Goal: Communication & Community: Share content

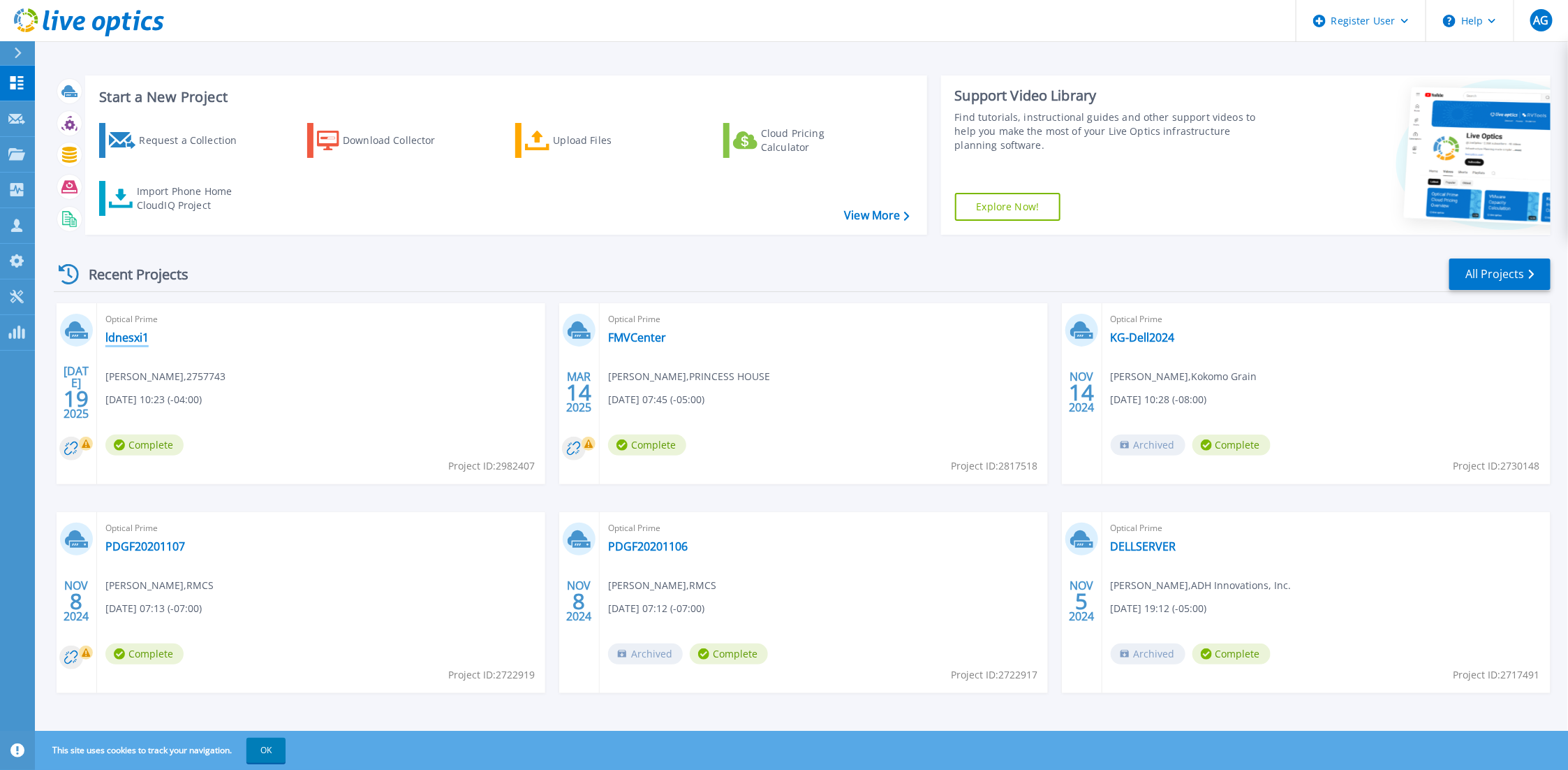
click at [128, 330] on link "ldnesxi1" at bounding box center [127, 336] width 43 height 14
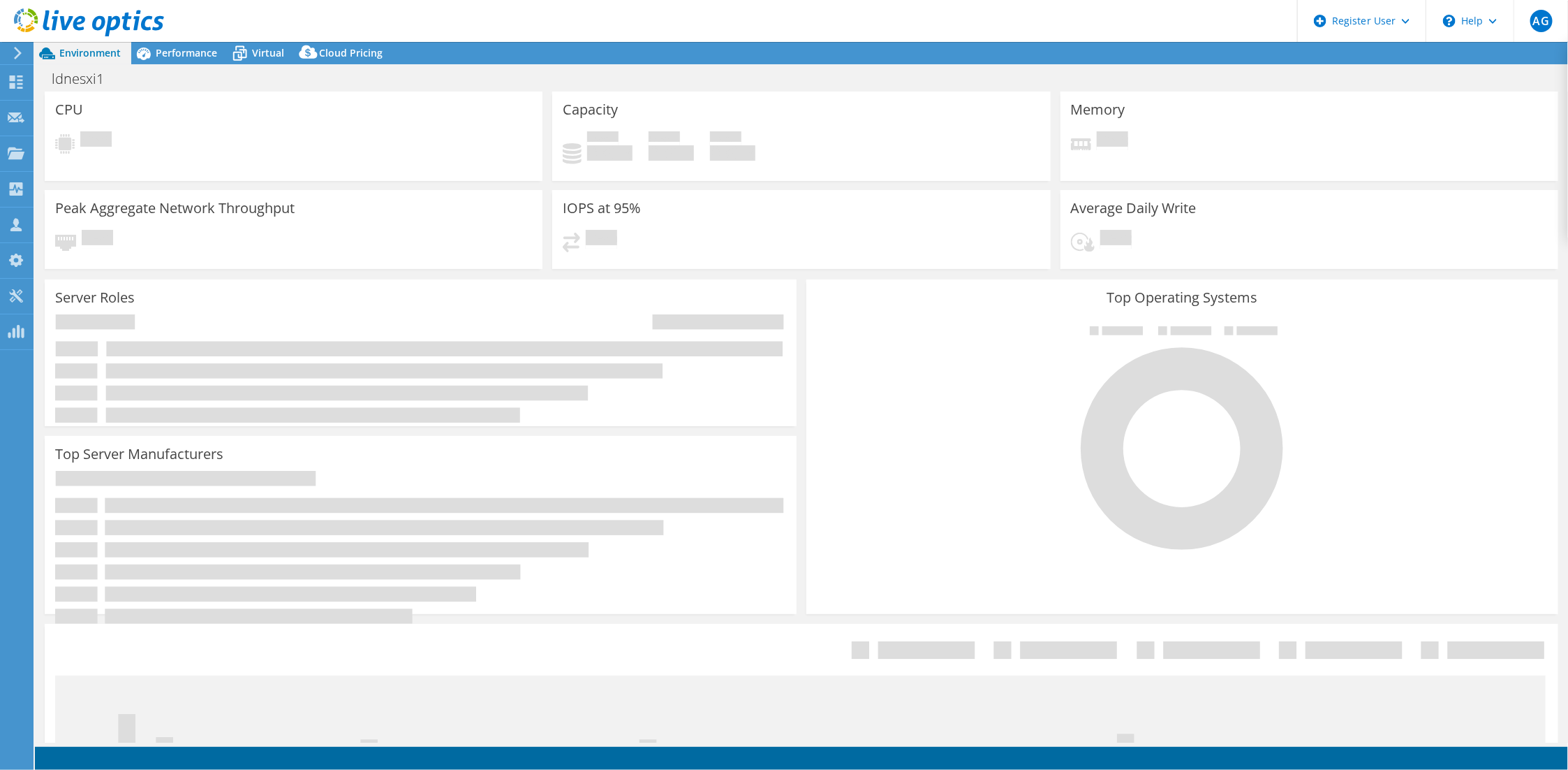
select select "USD"
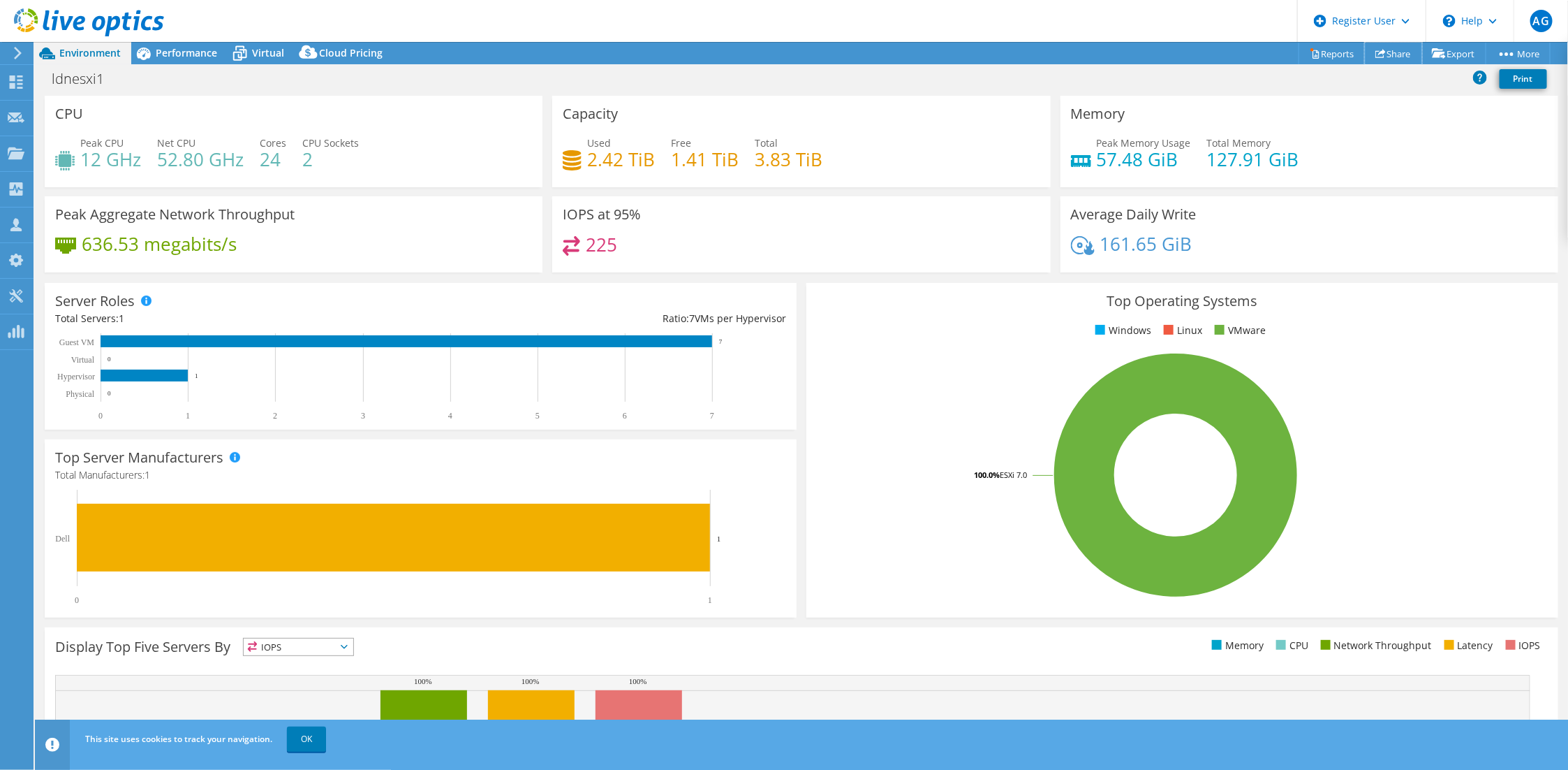
click at [1393, 51] on link "Share" at bounding box center [1393, 53] width 57 height 22
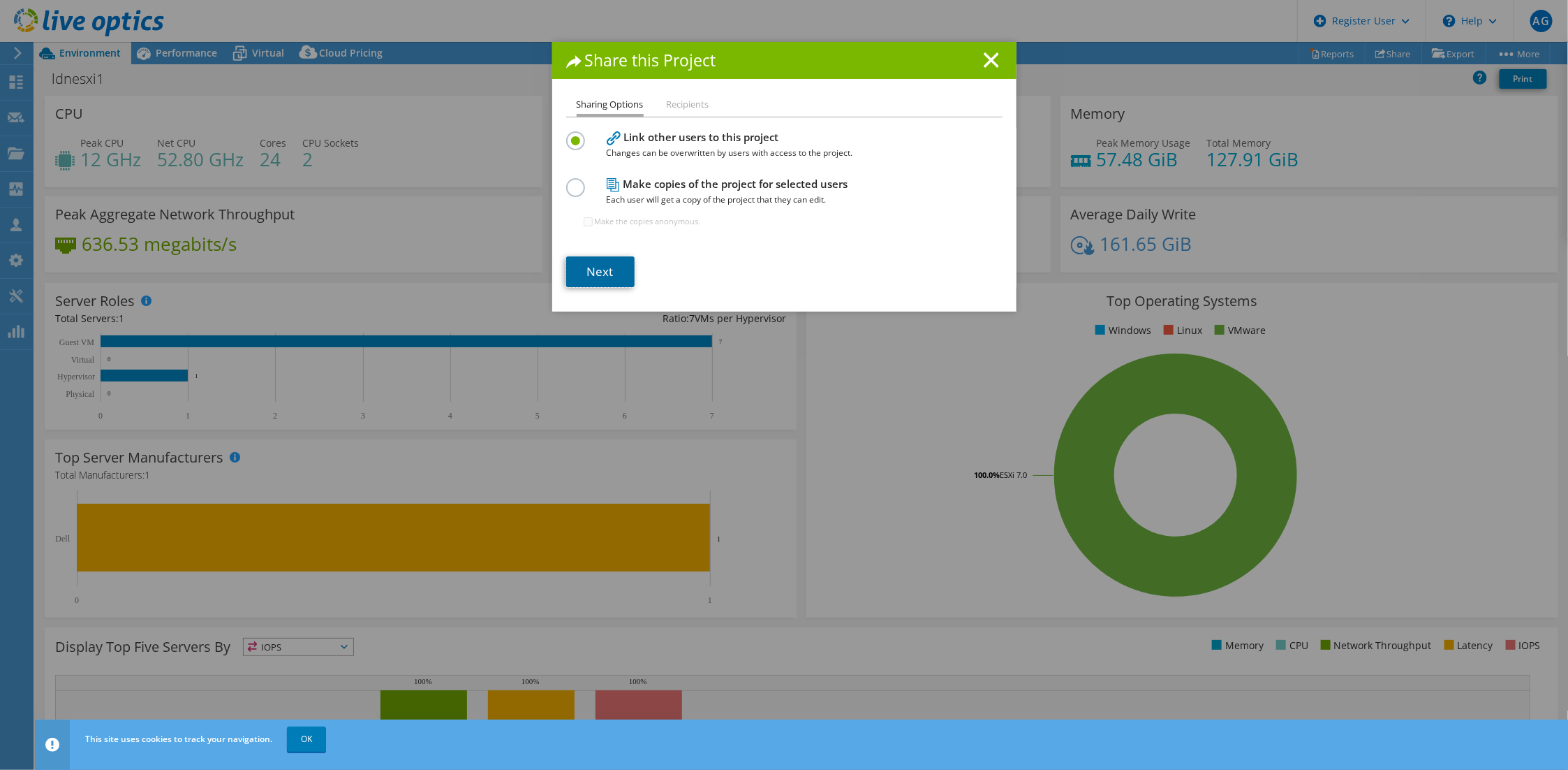
click at [598, 256] on link "Next" at bounding box center [600, 271] width 68 height 30
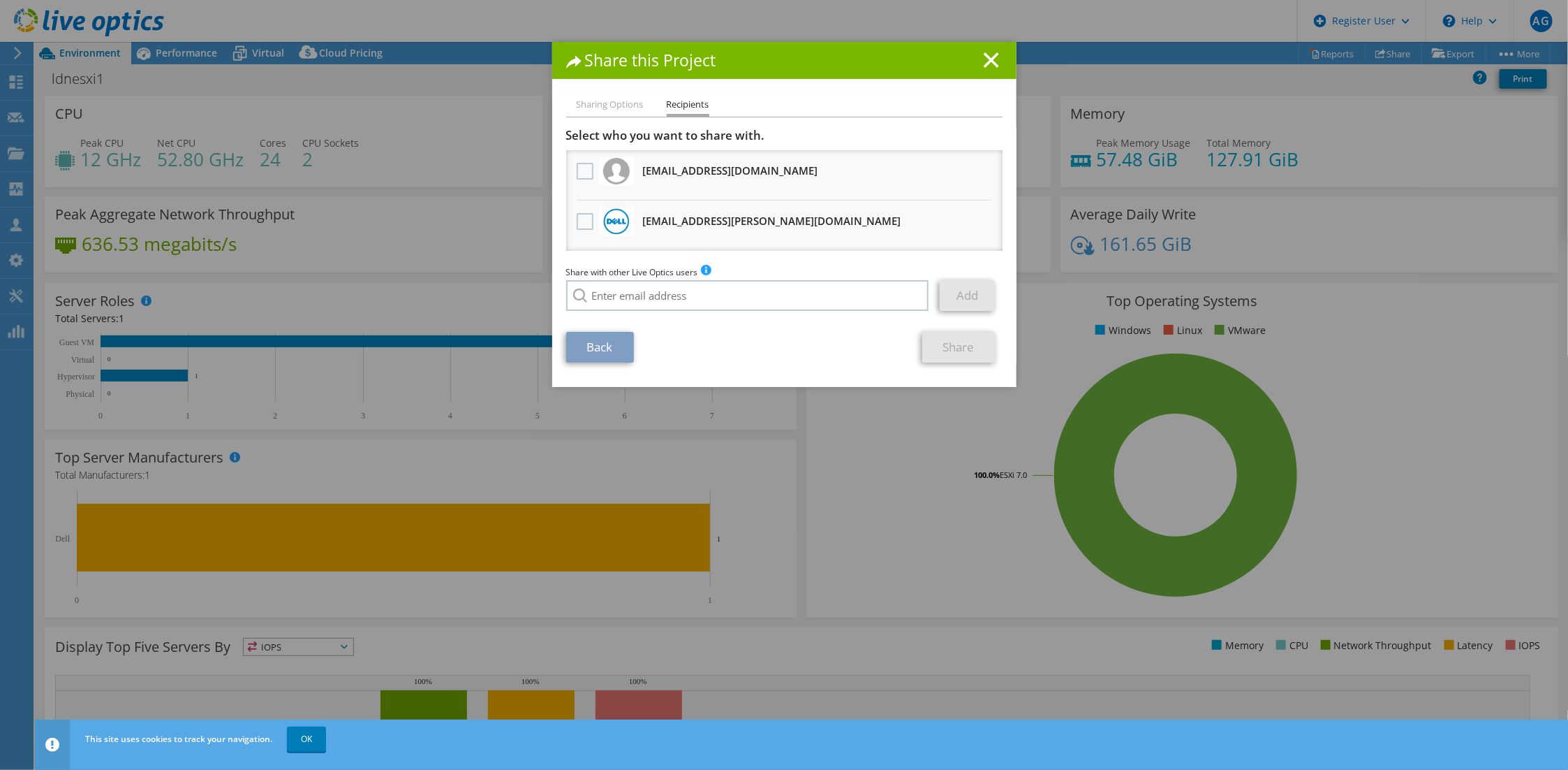
click at [985, 63] on line at bounding box center [991, 60] width 14 height 14
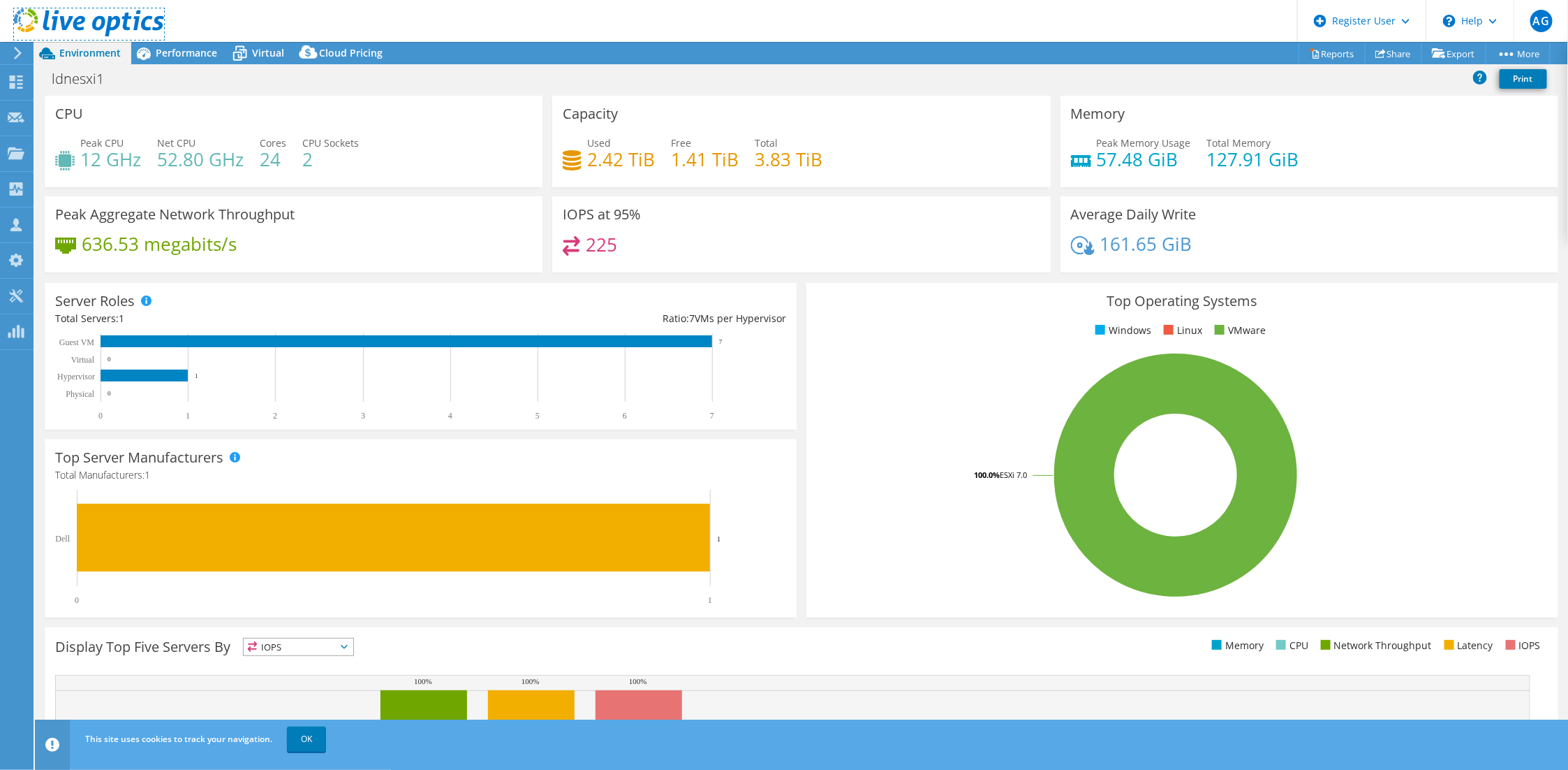
click at [63, 24] on use at bounding box center [88, 22] width 150 height 28
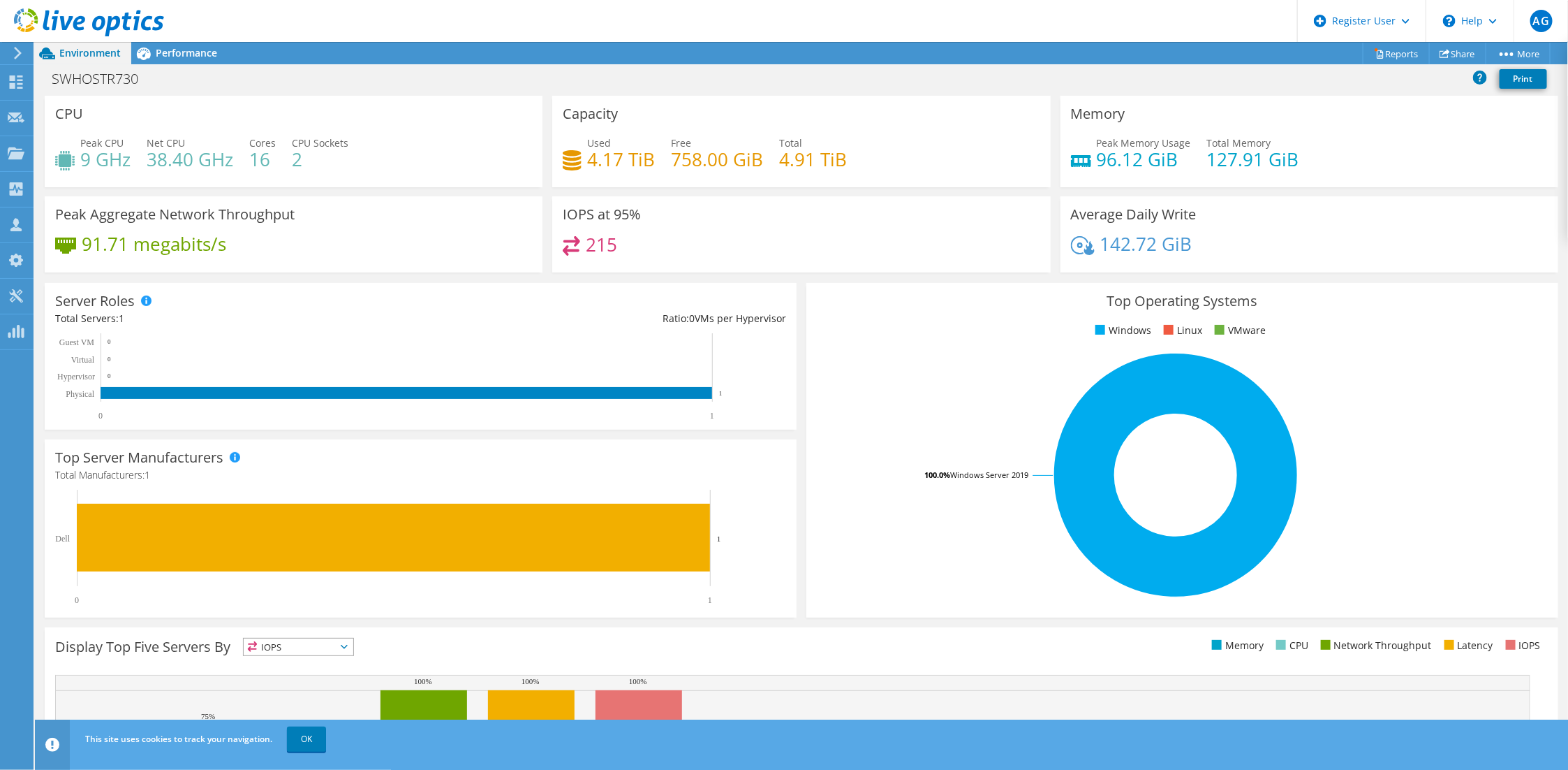
scroll to position [146, 0]
click at [304, 732] on link "OK" at bounding box center [306, 738] width 39 height 25
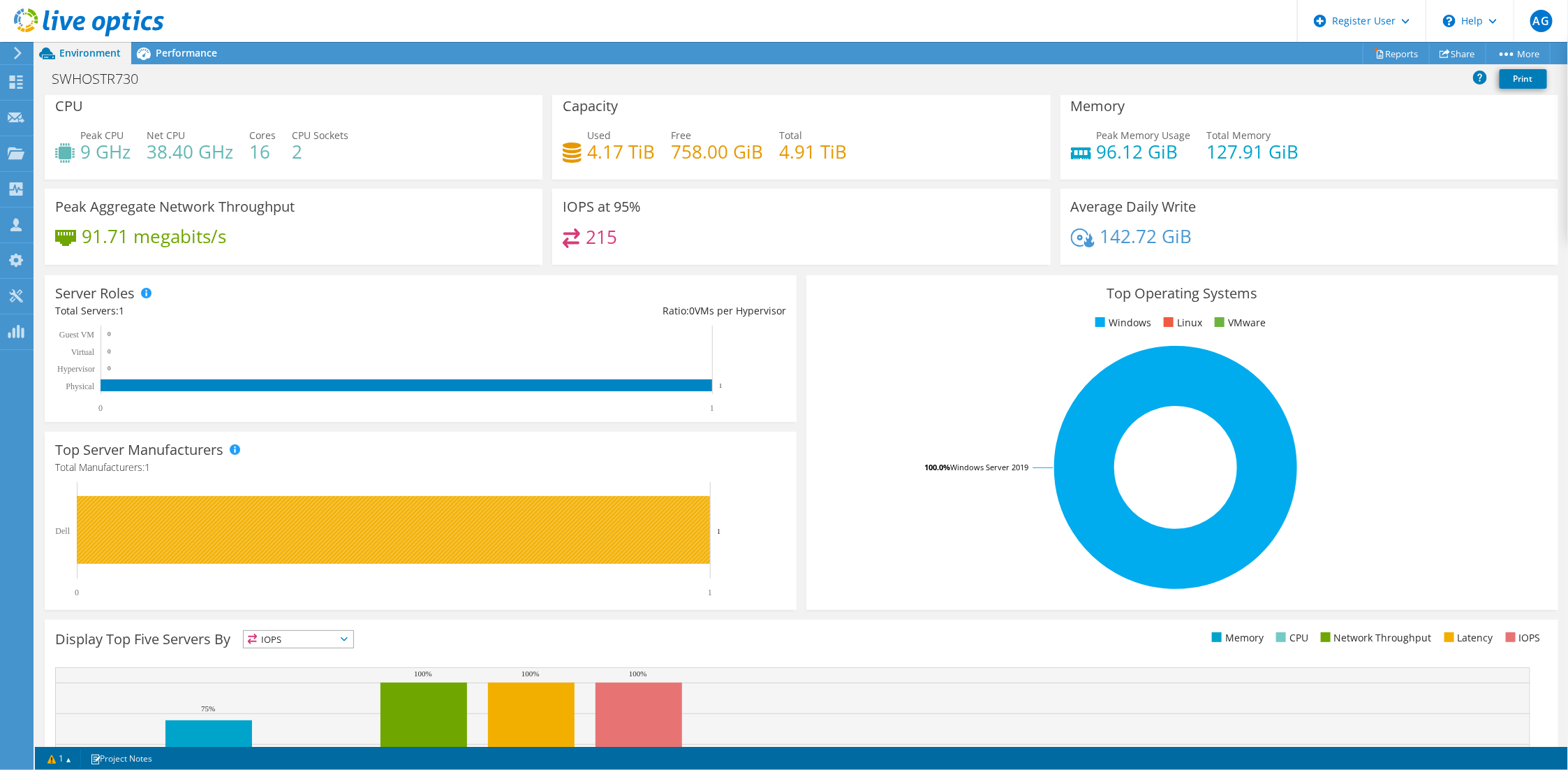
scroll to position [0, 0]
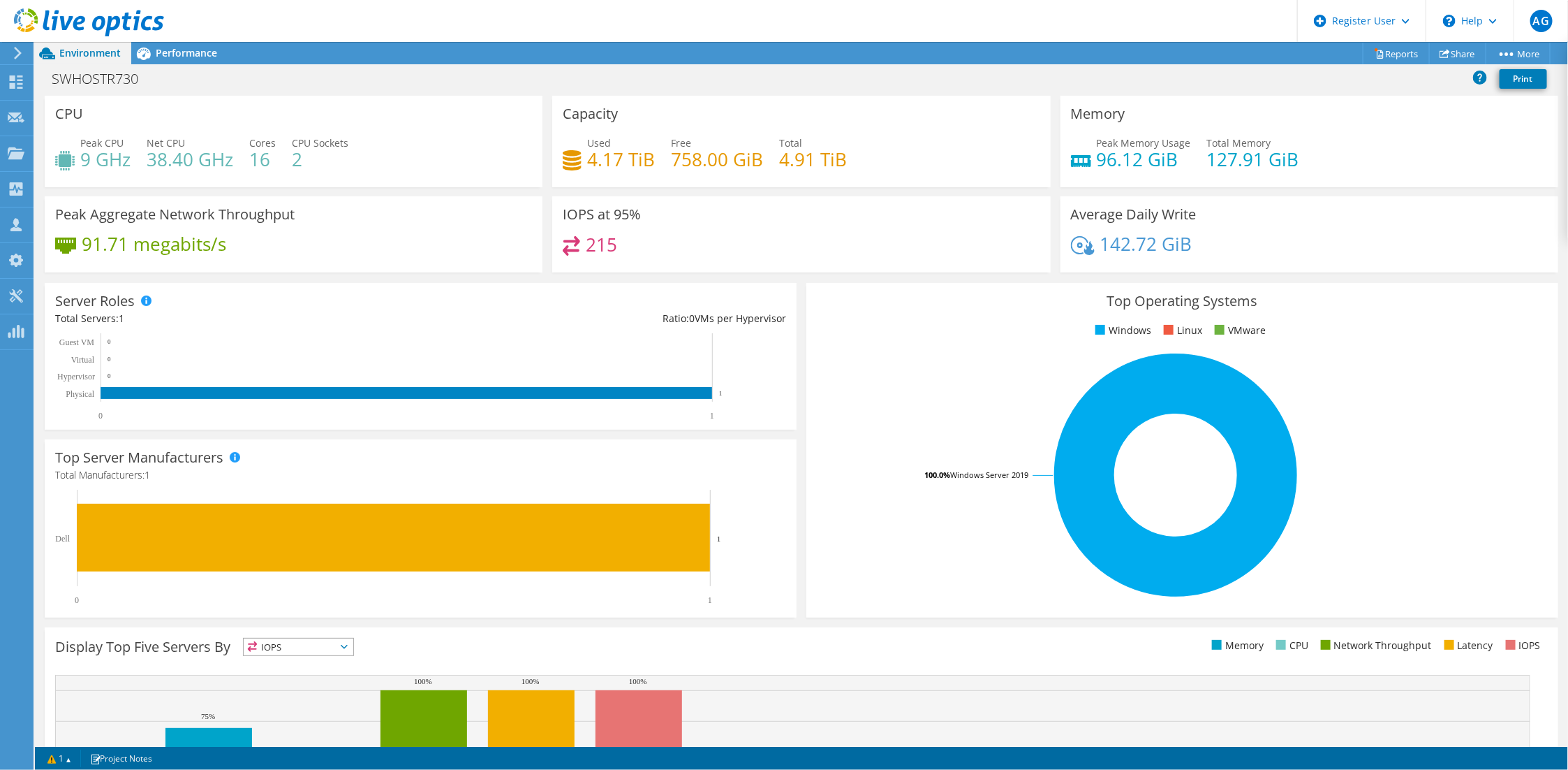
click at [197, 46] on span "Performance" at bounding box center [186, 52] width 62 height 13
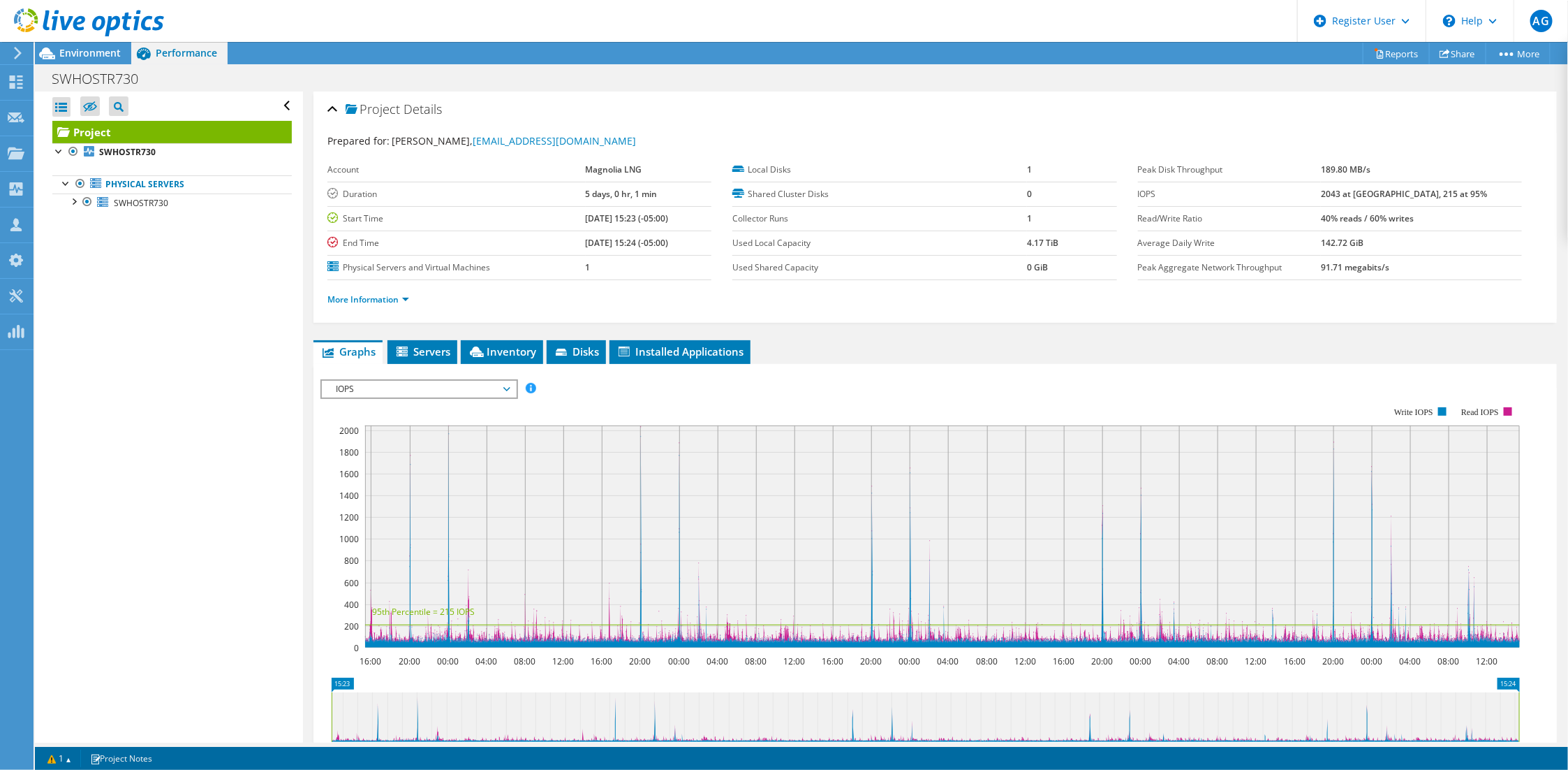
click at [575, 345] on span "Disks" at bounding box center [576, 351] width 45 height 14
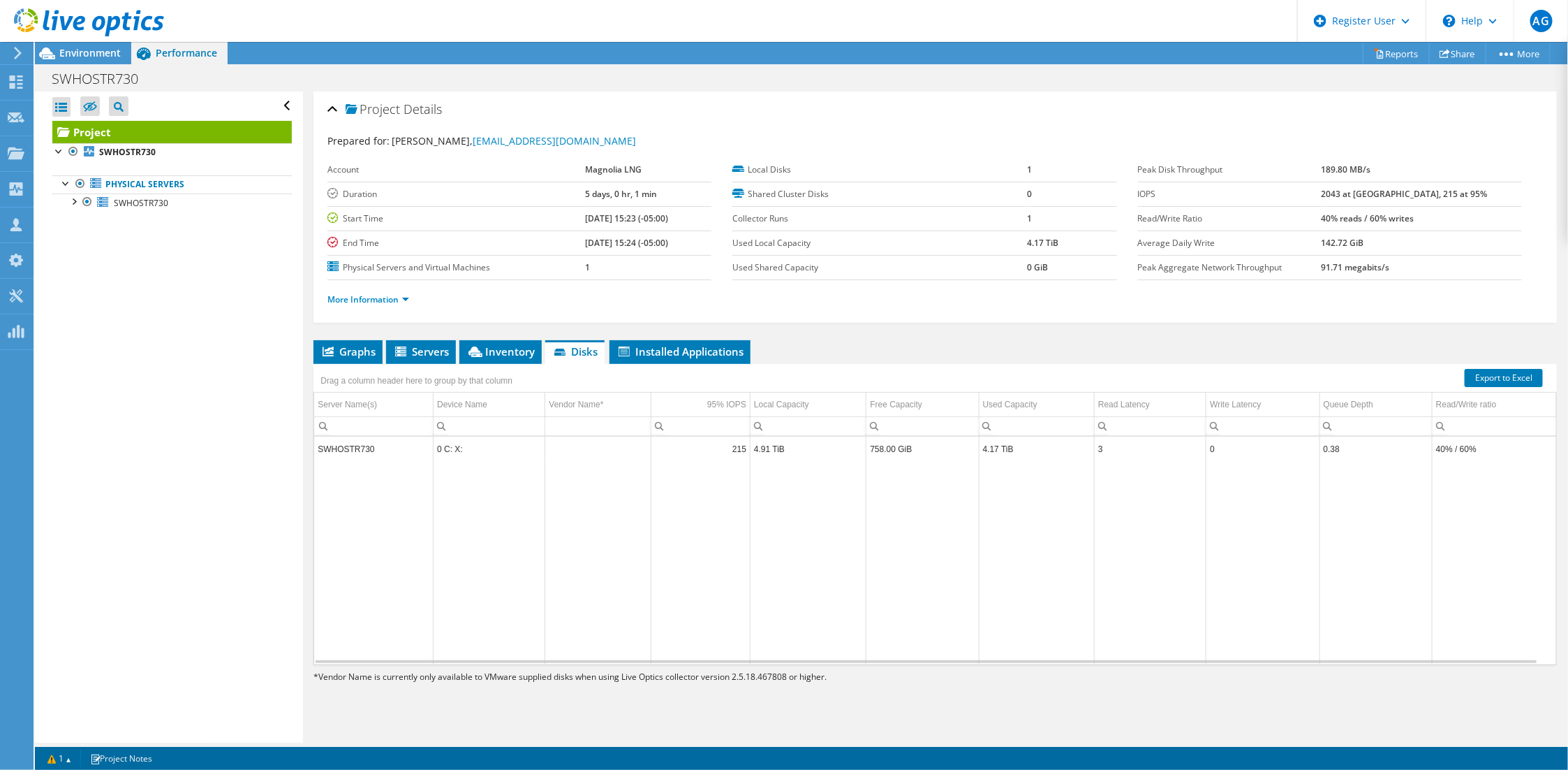
click at [510, 345] on span "Inventory" at bounding box center [501, 351] width 68 height 14
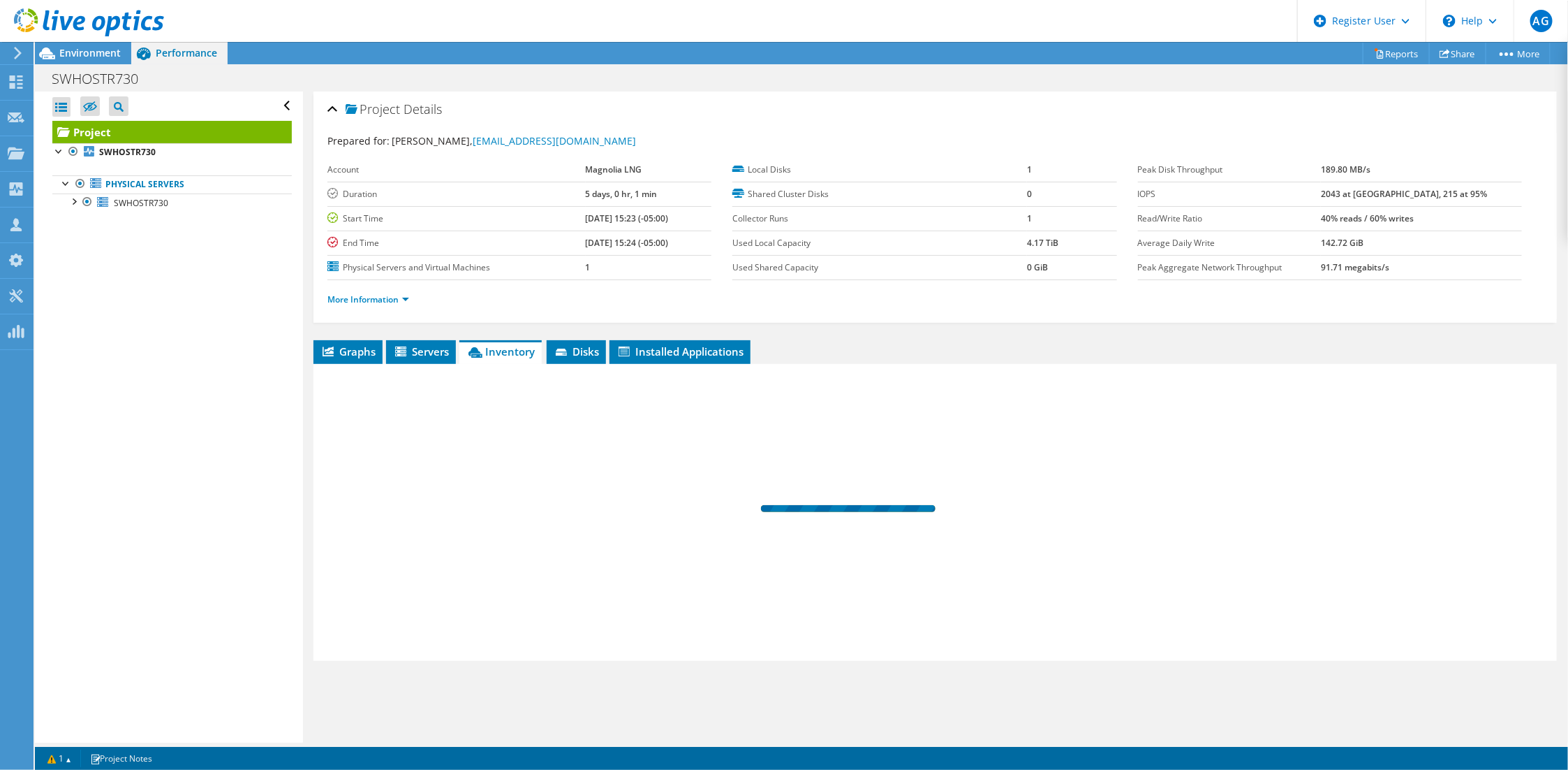
click at [368, 345] on span "Graphs" at bounding box center [348, 351] width 55 height 14
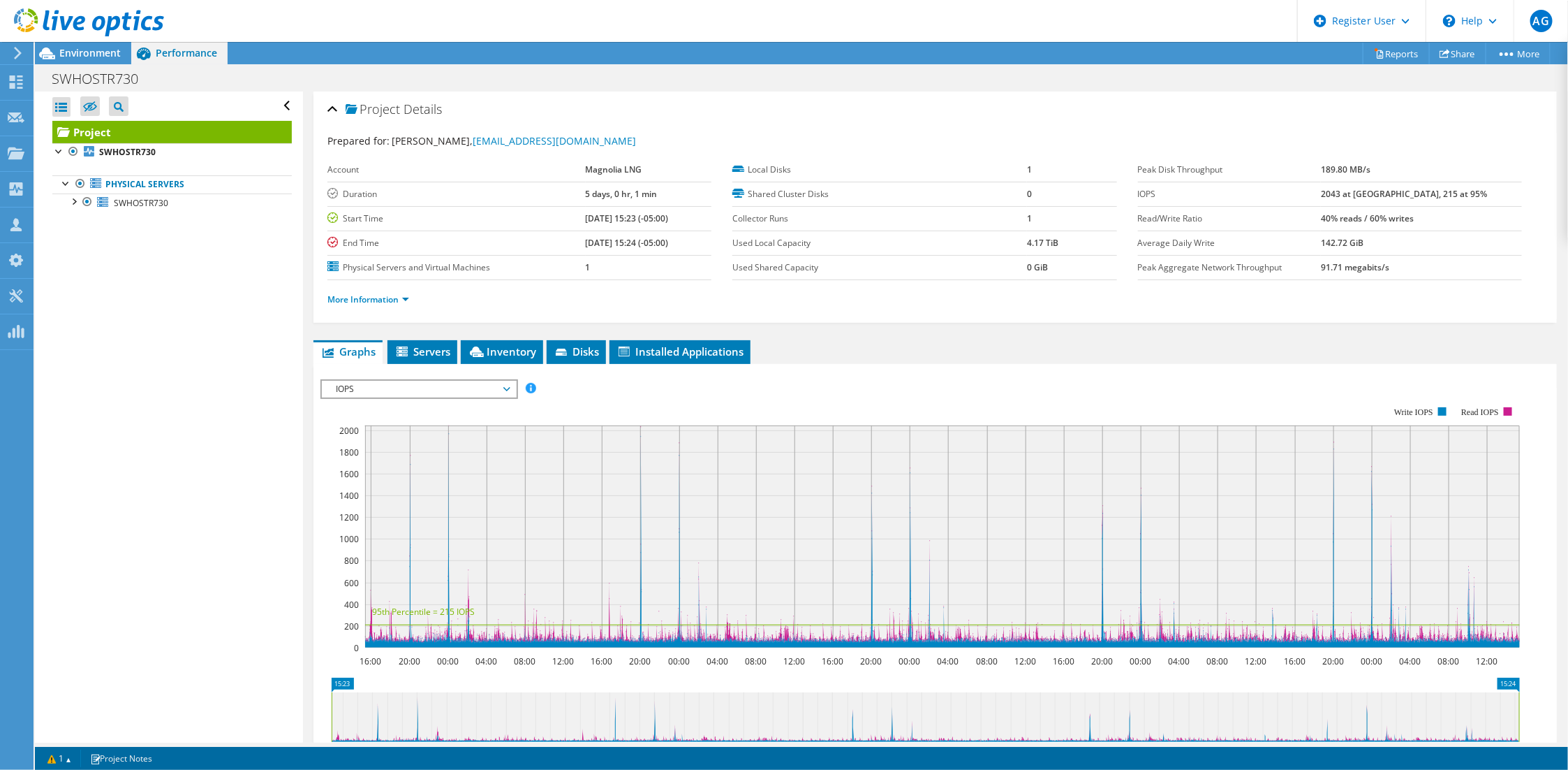
click at [83, 49] on span "Environment" at bounding box center [90, 52] width 62 height 13
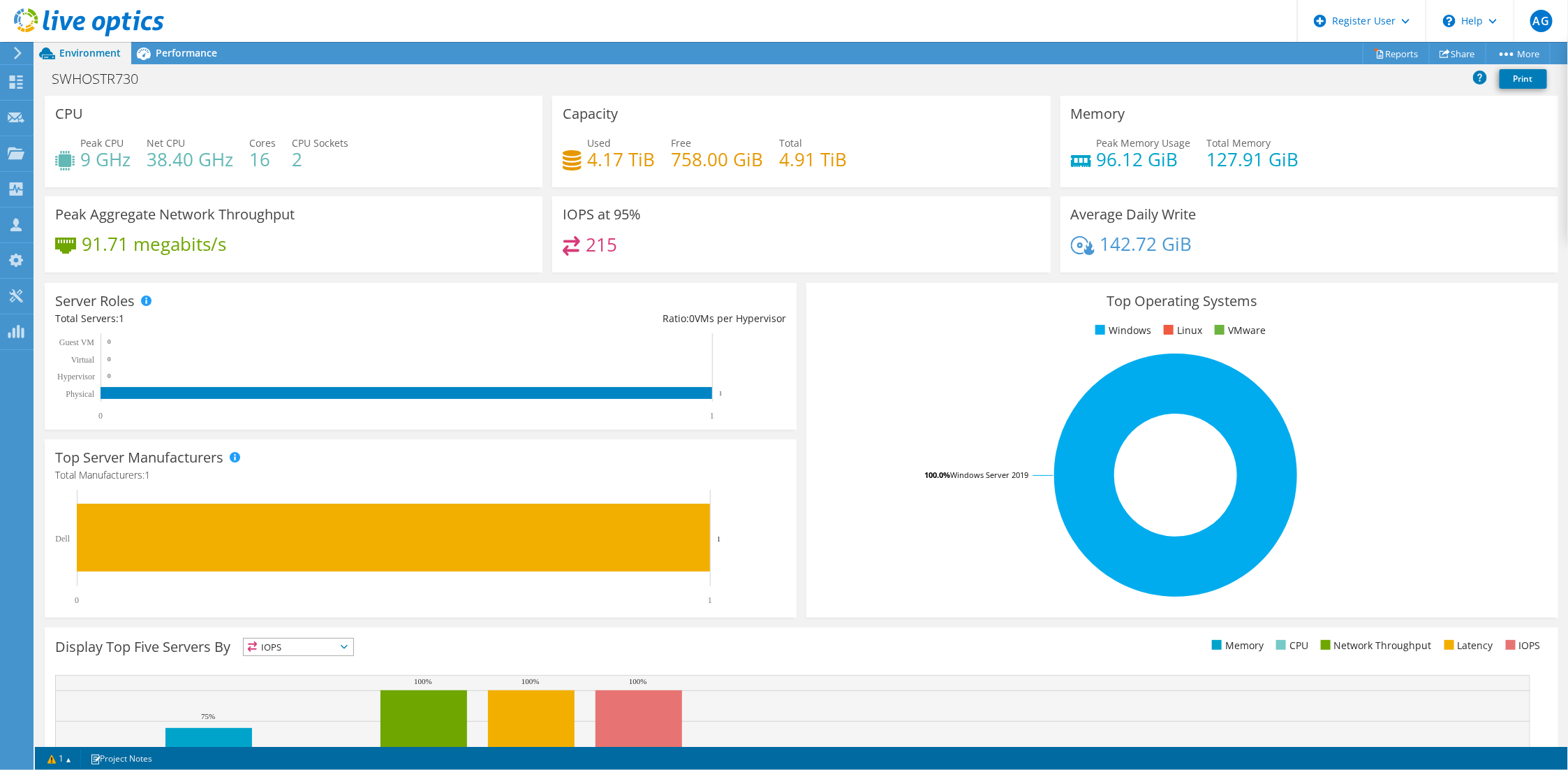
click at [194, 53] on span "Performance" at bounding box center [186, 52] width 62 height 13
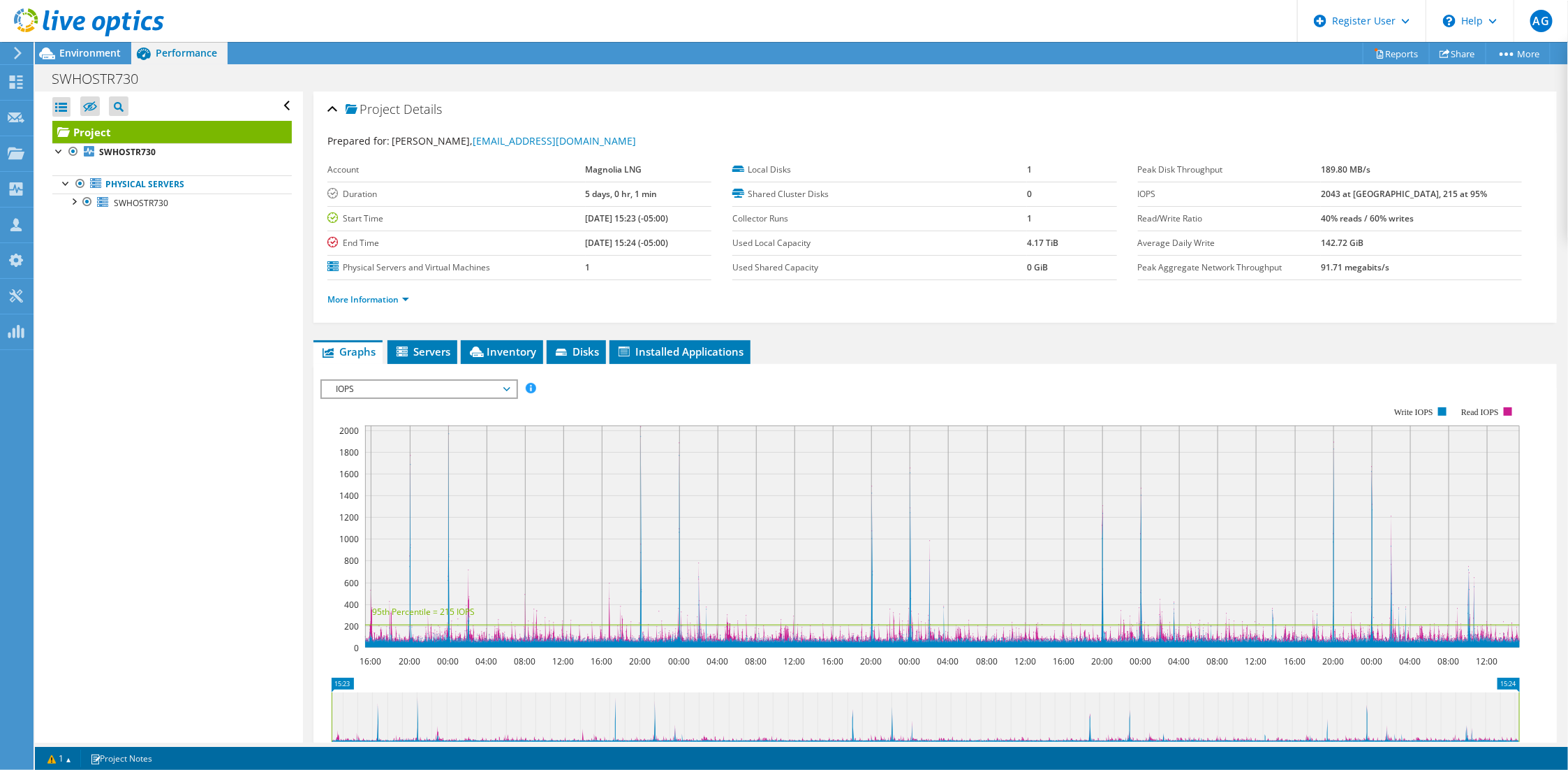
click at [414, 345] on span "Servers" at bounding box center [422, 351] width 56 height 14
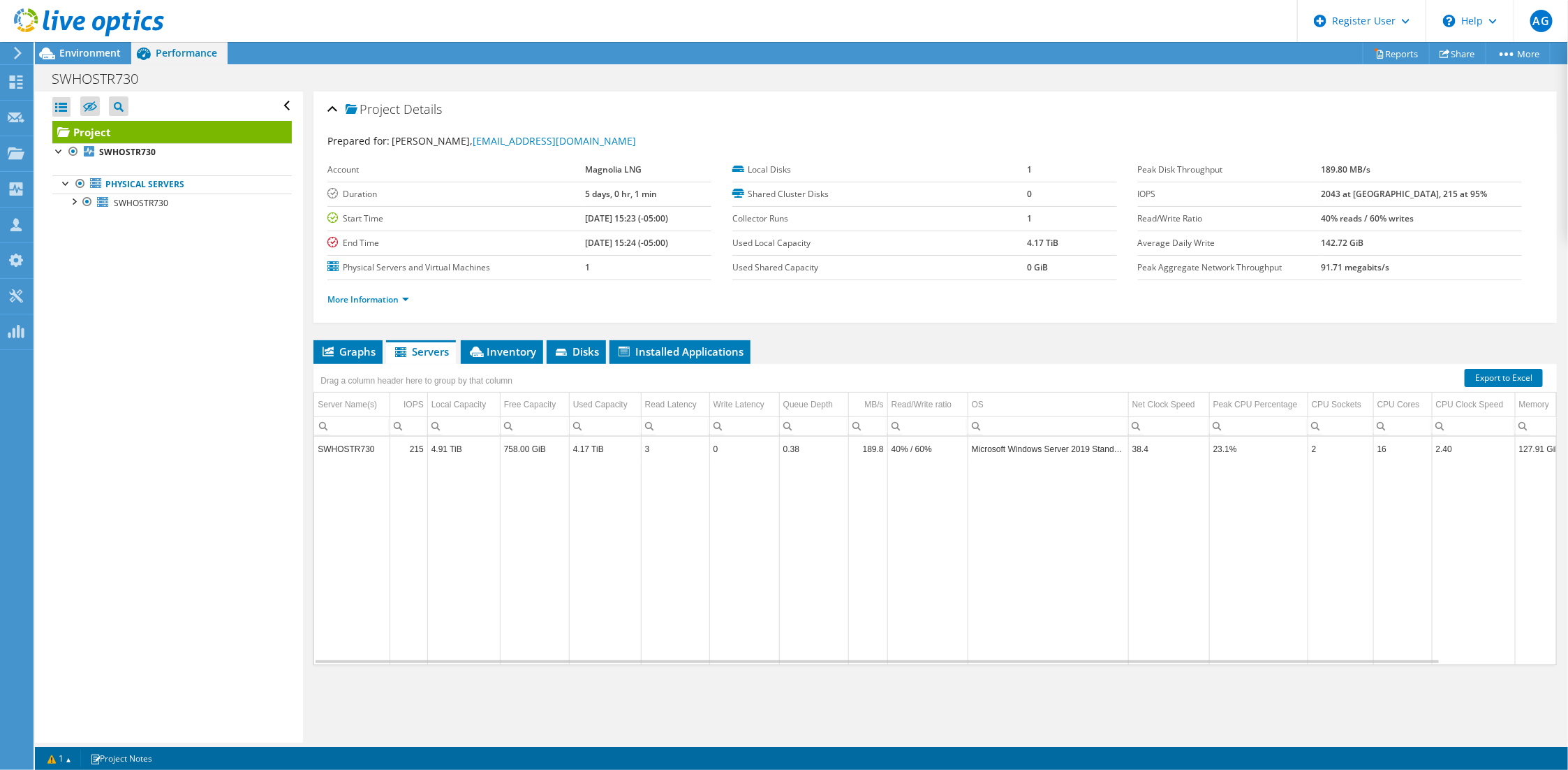
click at [494, 345] on span "Inventory" at bounding box center [502, 351] width 68 height 14
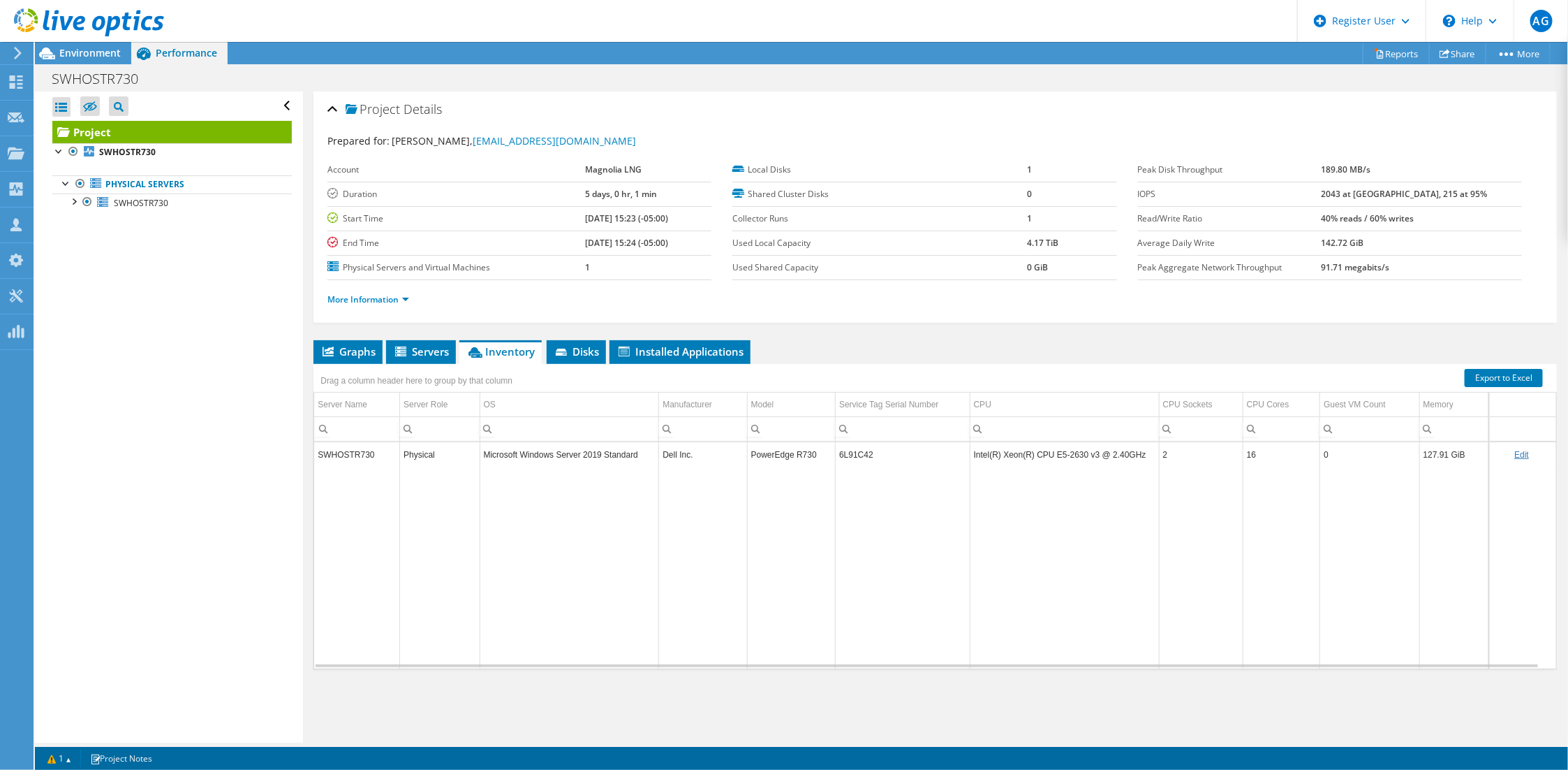
click at [578, 345] on span "Disks" at bounding box center [576, 351] width 45 height 14
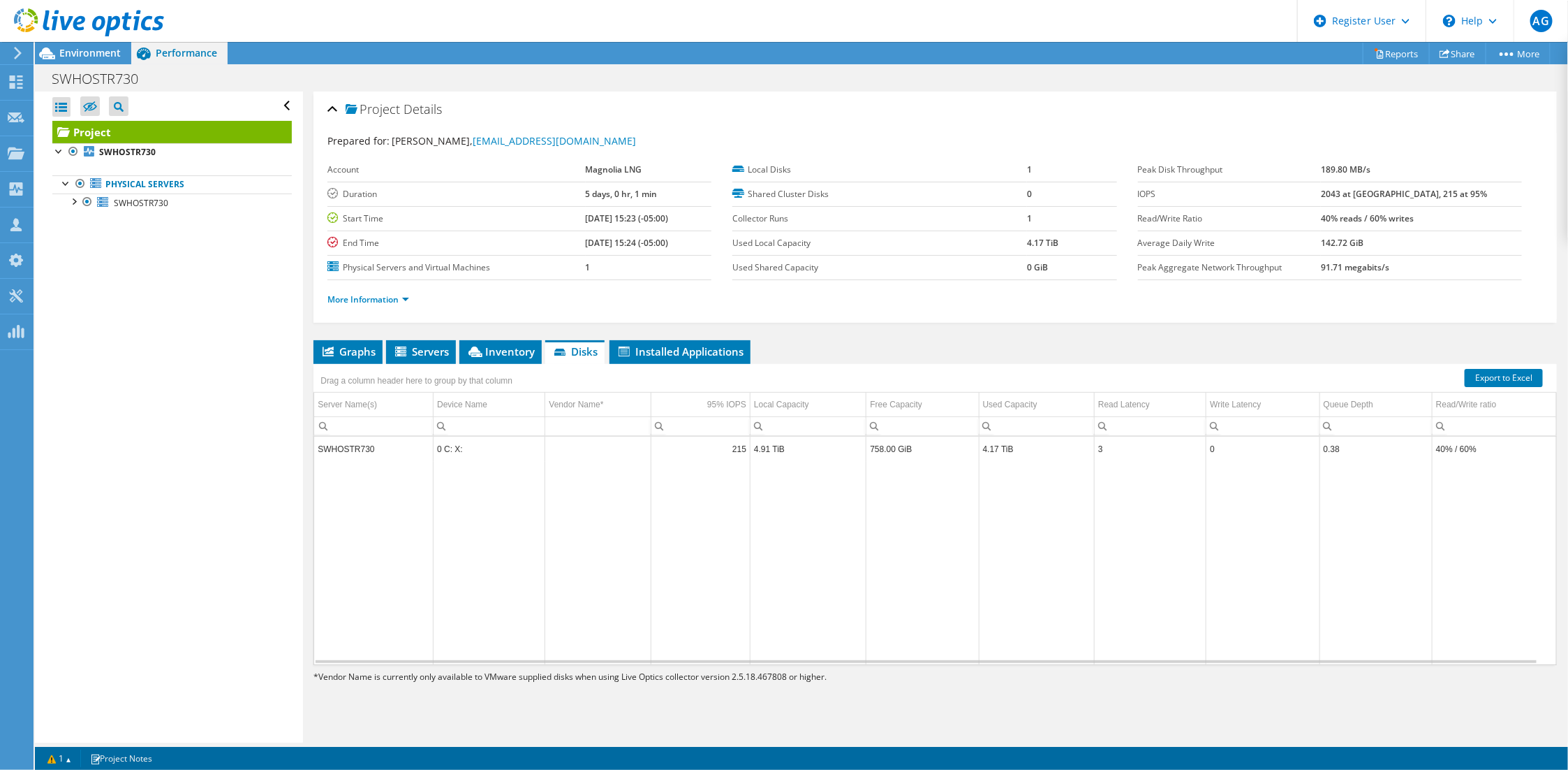
click at [353, 345] on span "Graphs" at bounding box center [348, 351] width 55 height 14
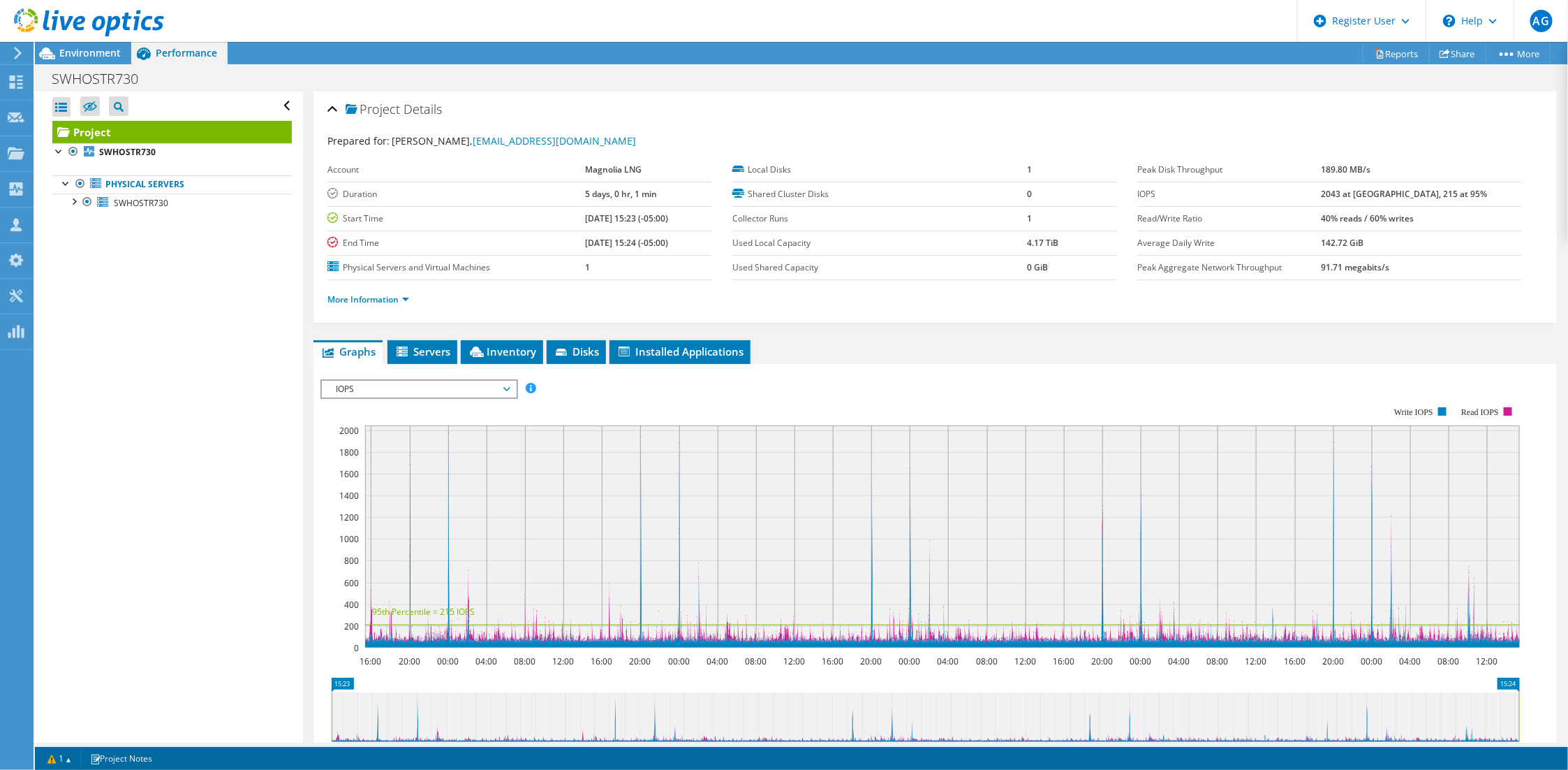
click at [64, 48] on span "Environment" at bounding box center [90, 52] width 62 height 13
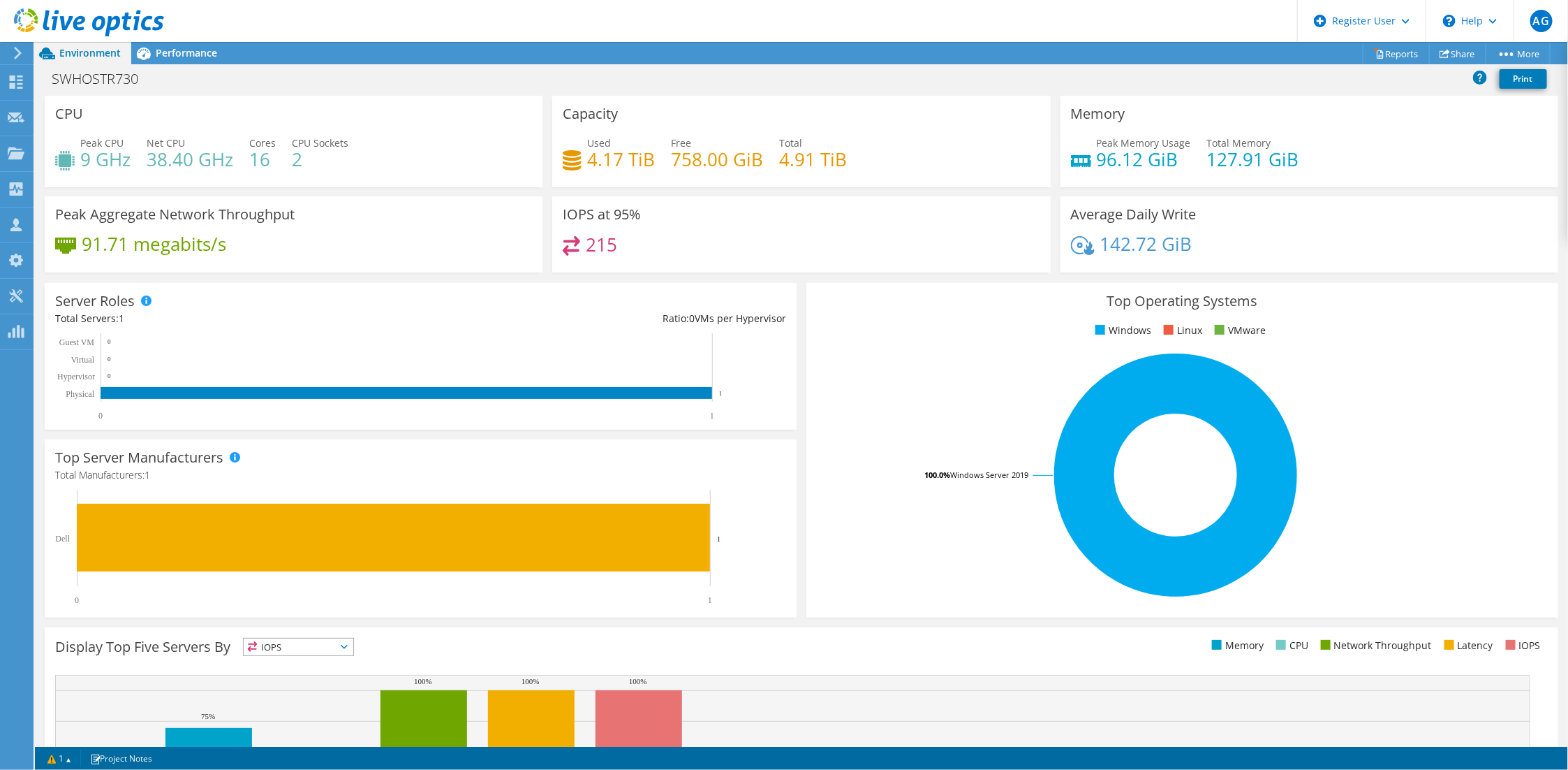
click at [1534, 25] on span "AG" at bounding box center [1541, 21] width 22 height 22
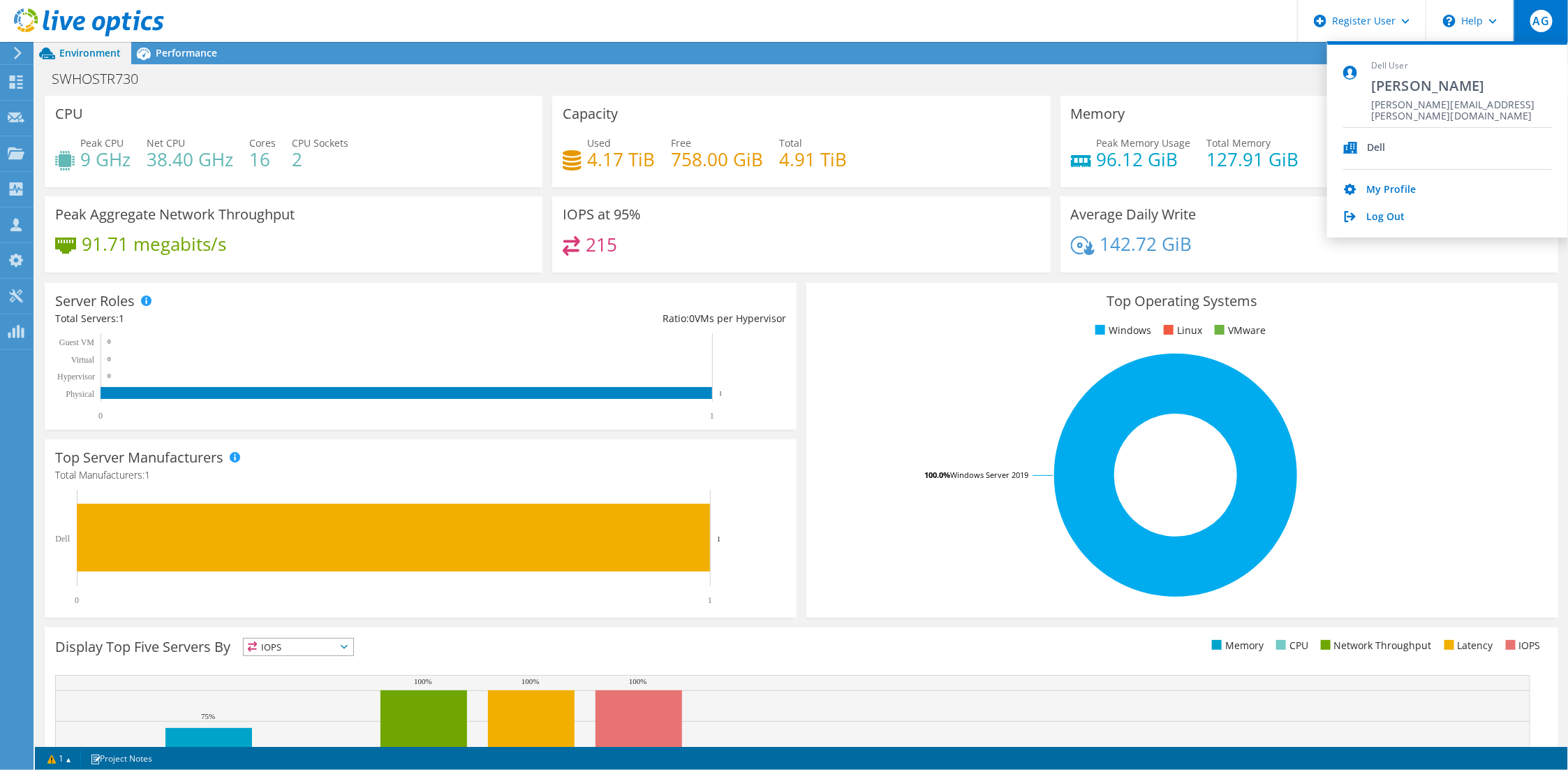
click at [1445, 323] on ul "Windows Linux VMware" at bounding box center [1182, 330] width 731 height 16
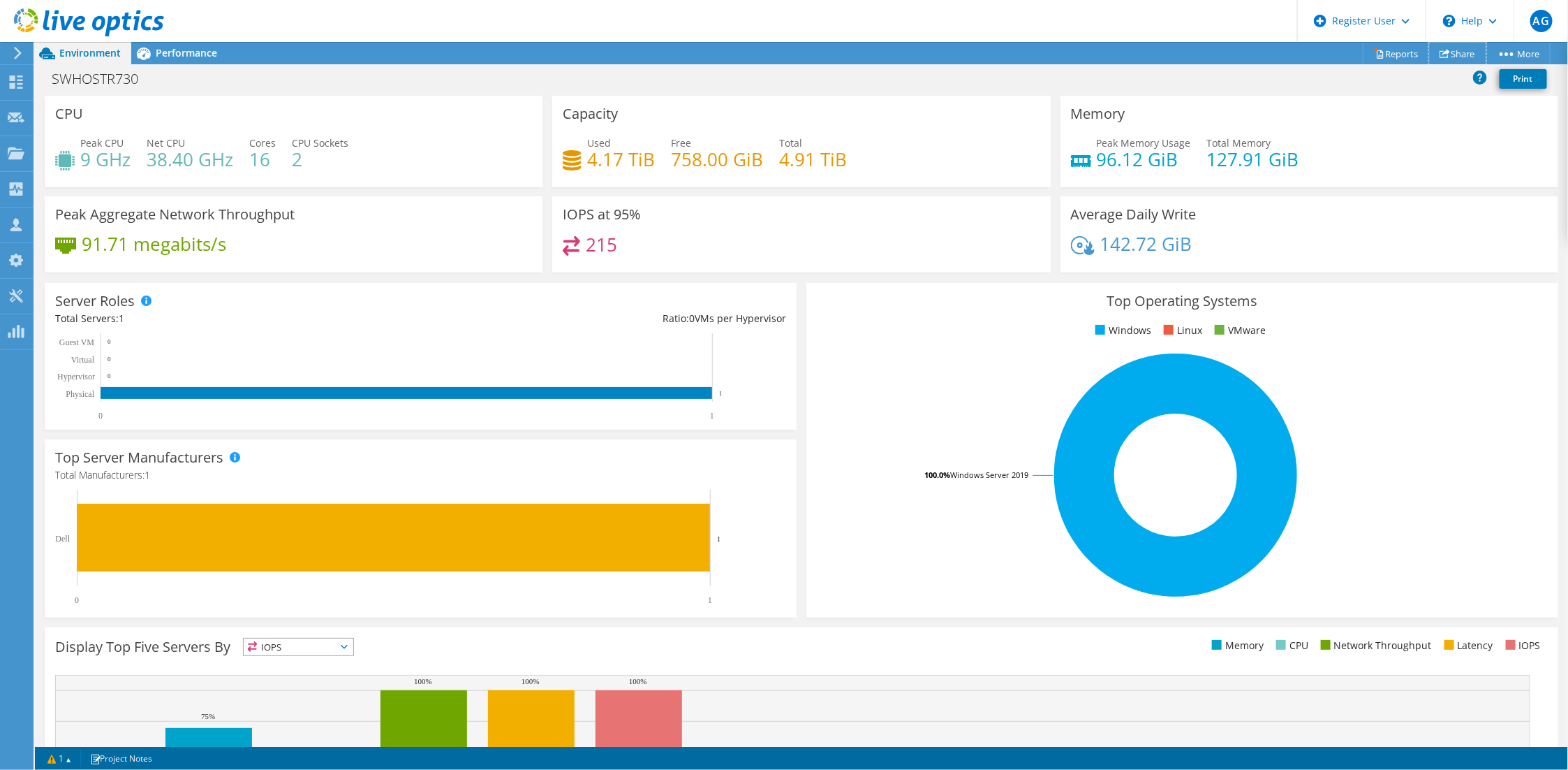
click at [1451, 48] on link "Share" at bounding box center [1458, 53] width 57 height 22
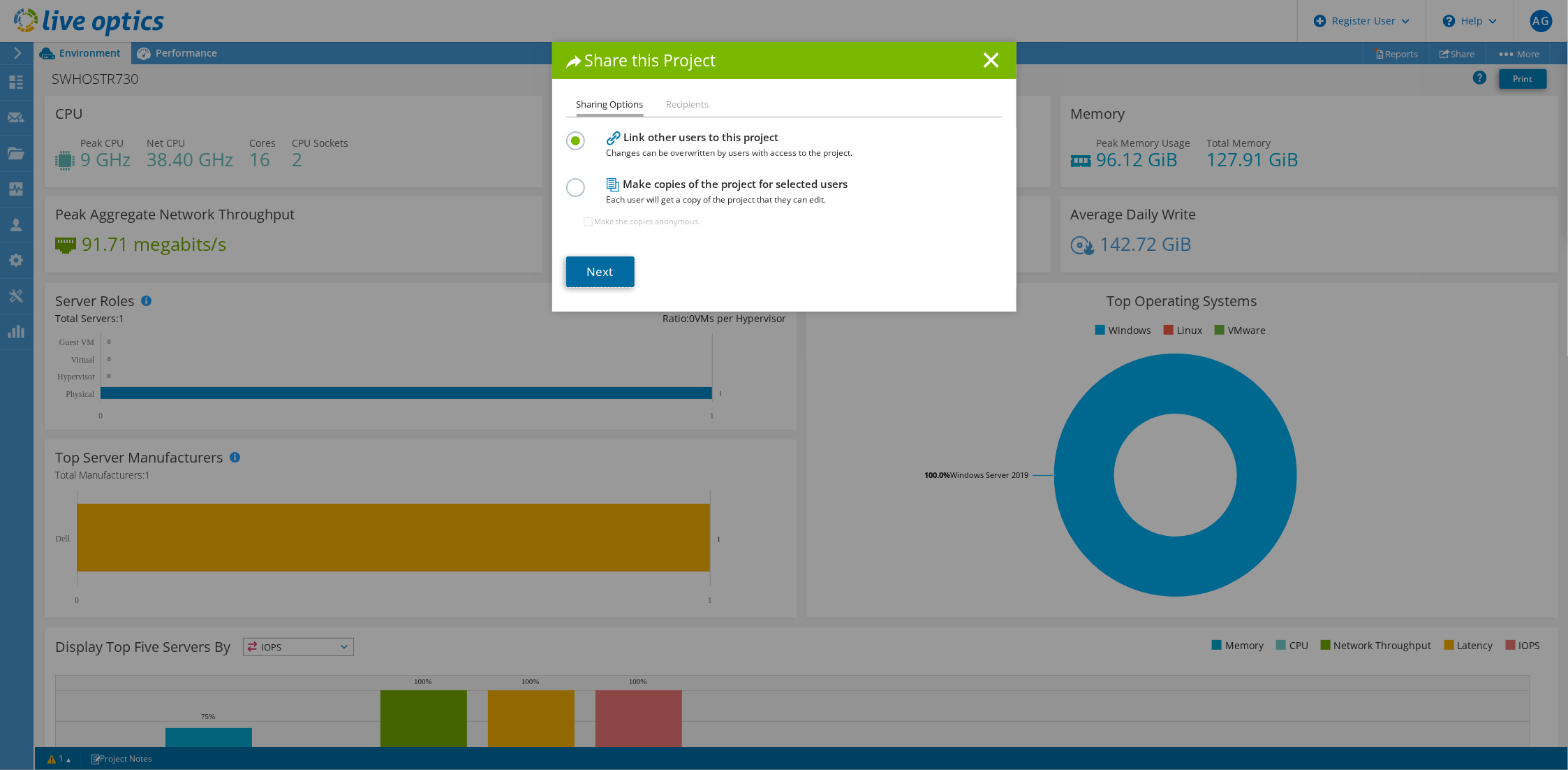
click at [593, 256] on link "Next" at bounding box center [600, 271] width 68 height 30
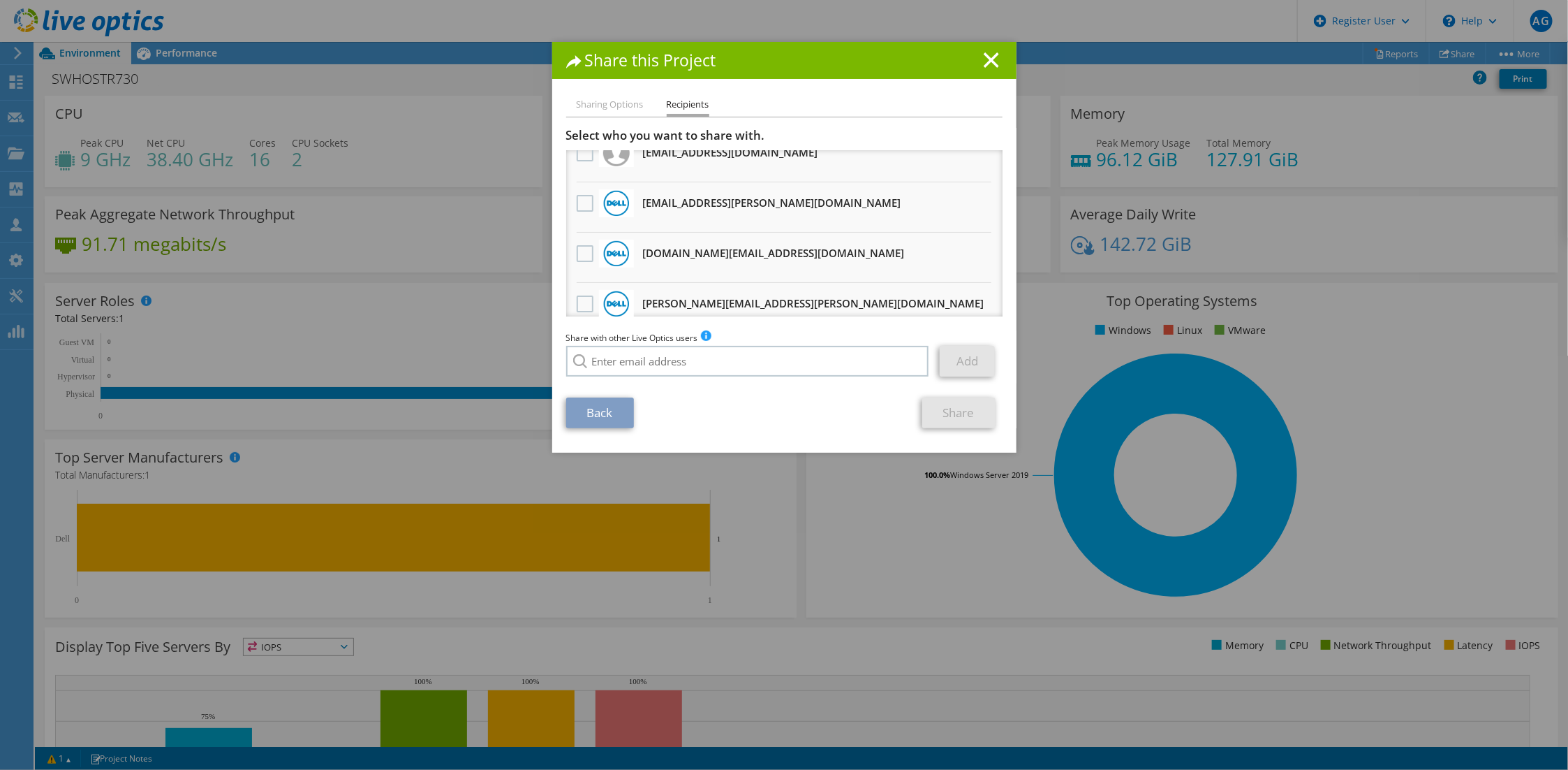
scroll to position [33, 0]
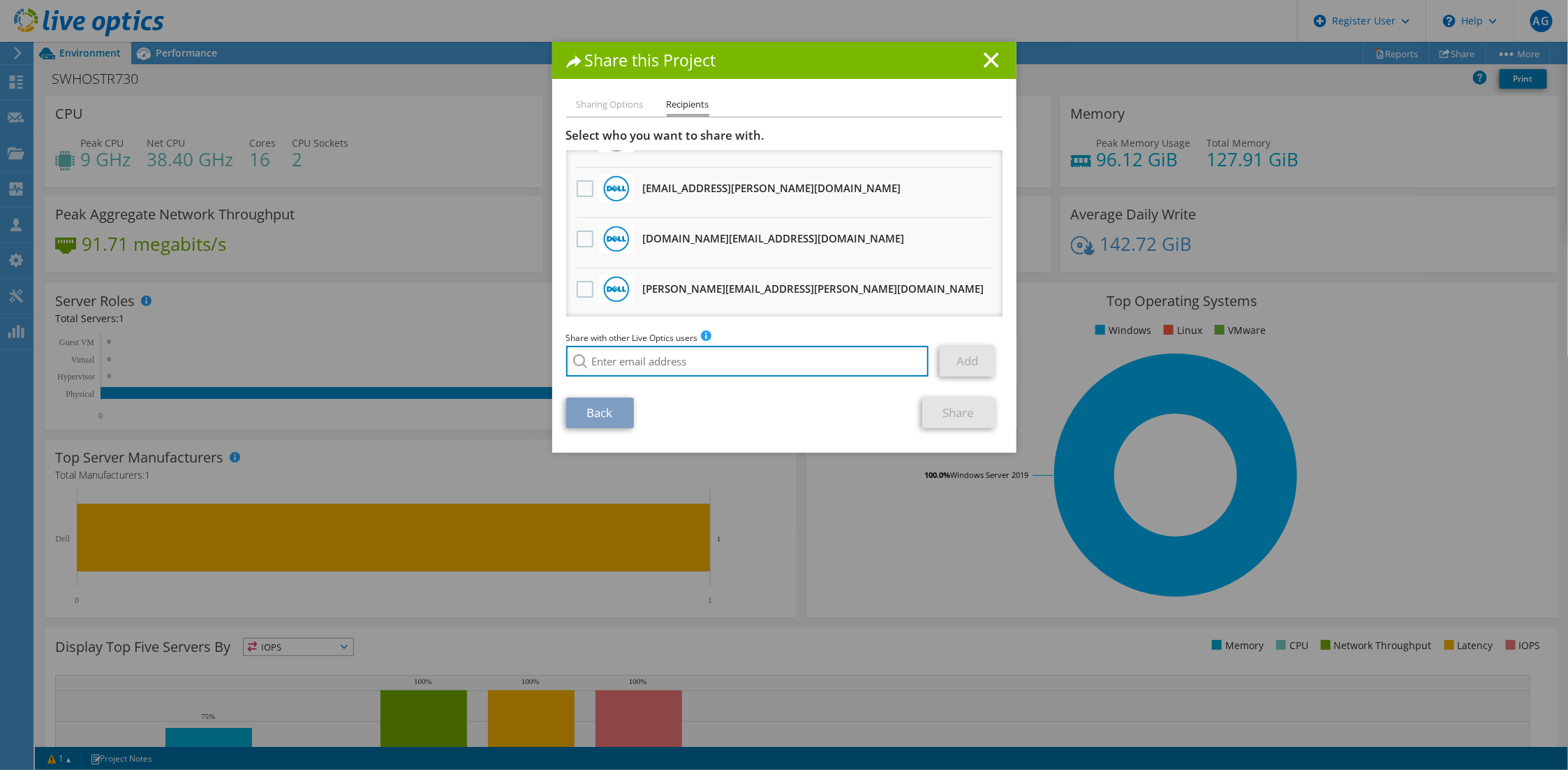
click at [656, 345] on input "search" at bounding box center [747, 360] width 363 height 30
type input "j"
type input "[EMAIL_ADDRESS][PERSON_NAME][DOMAIN_NAME]"
click at [604, 368] on li "[EMAIL_ADDRESS][PERSON_NAME][DOMAIN_NAME]" at bounding box center [675, 370] width 219 height 17
drag, startPoint x: 689, startPoint y: 347, endPoint x: 530, endPoint y: 349, distance: 159.0
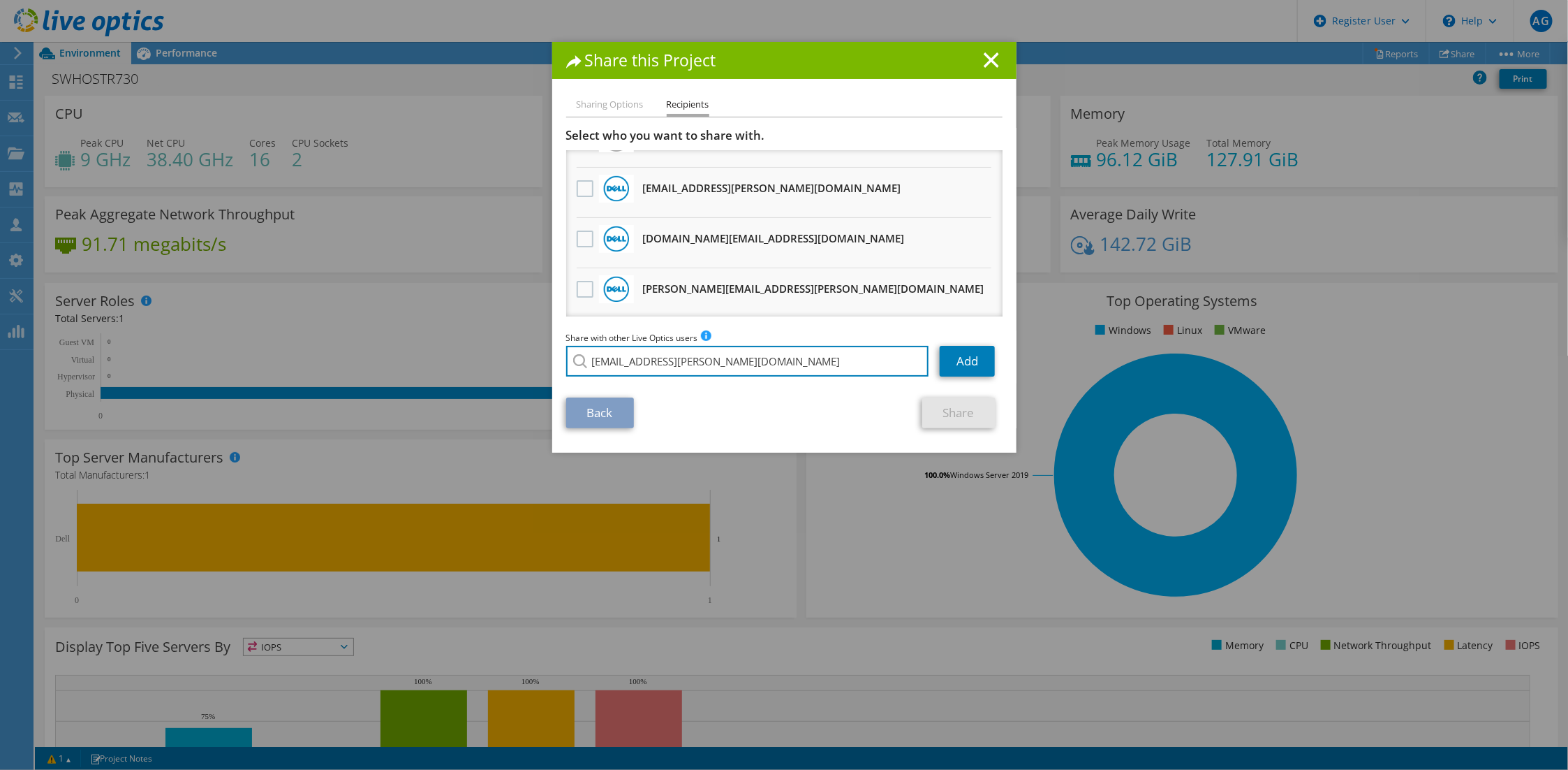
click at [530, 349] on div "Share this Project Sharing Options Recipients Link other users to this project …" at bounding box center [784, 385] width 1568 height 685
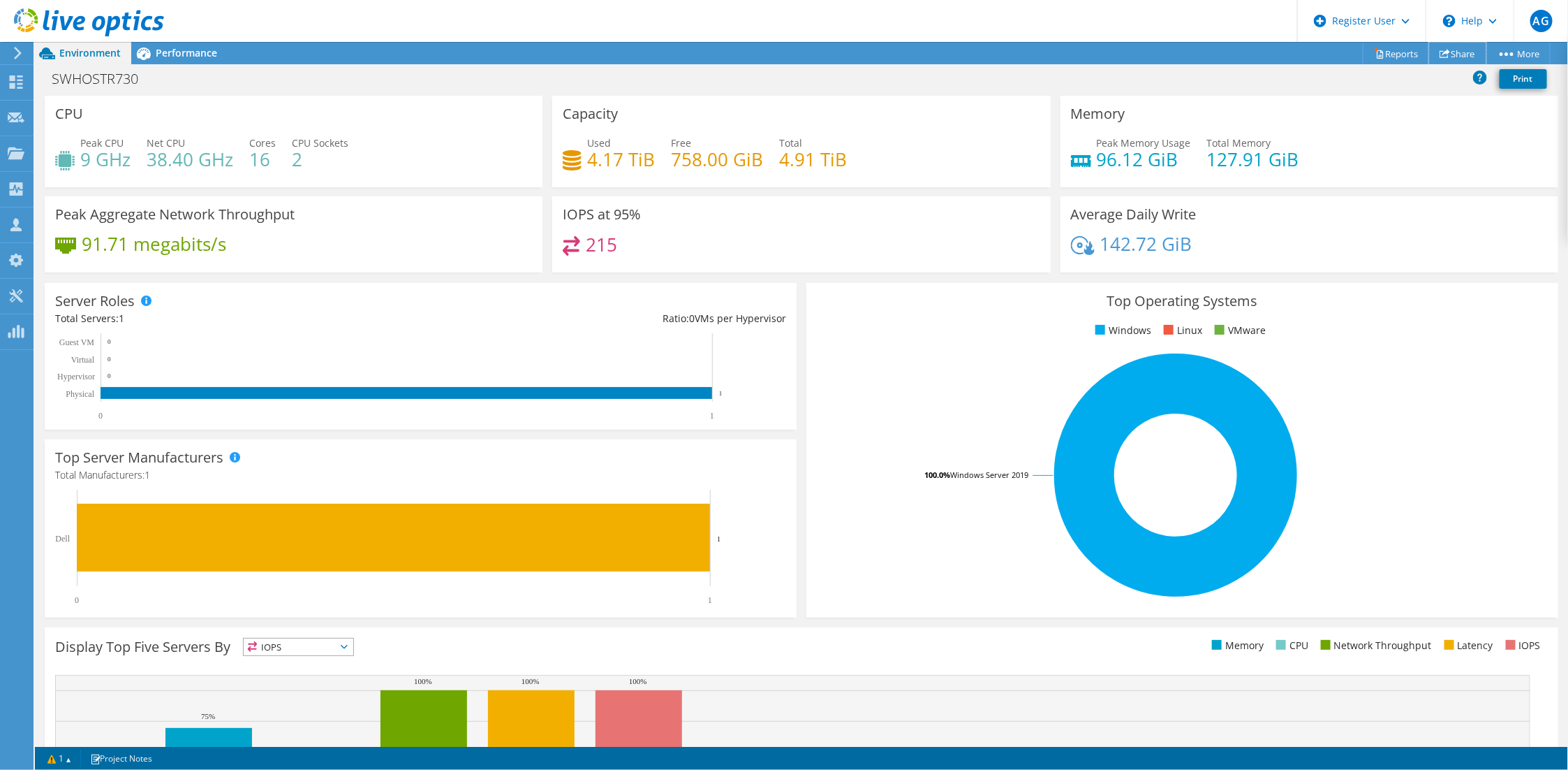
click at [1463, 54] on link "Share" at bounding box center [1458, 53] width 57 height 22
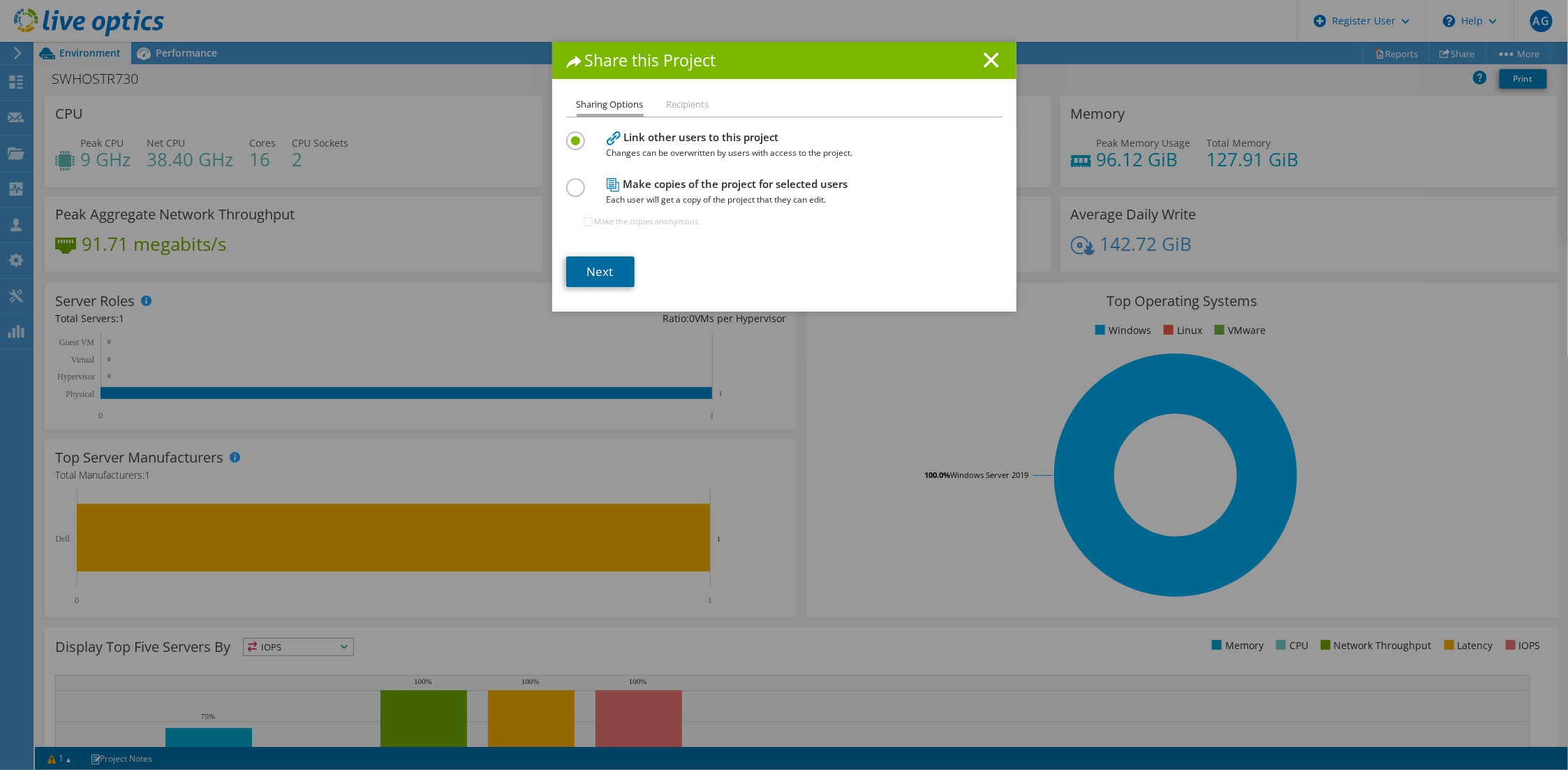
click at [582, 256] on link "Next" at bounding box center [600, 271] width 68 height 30
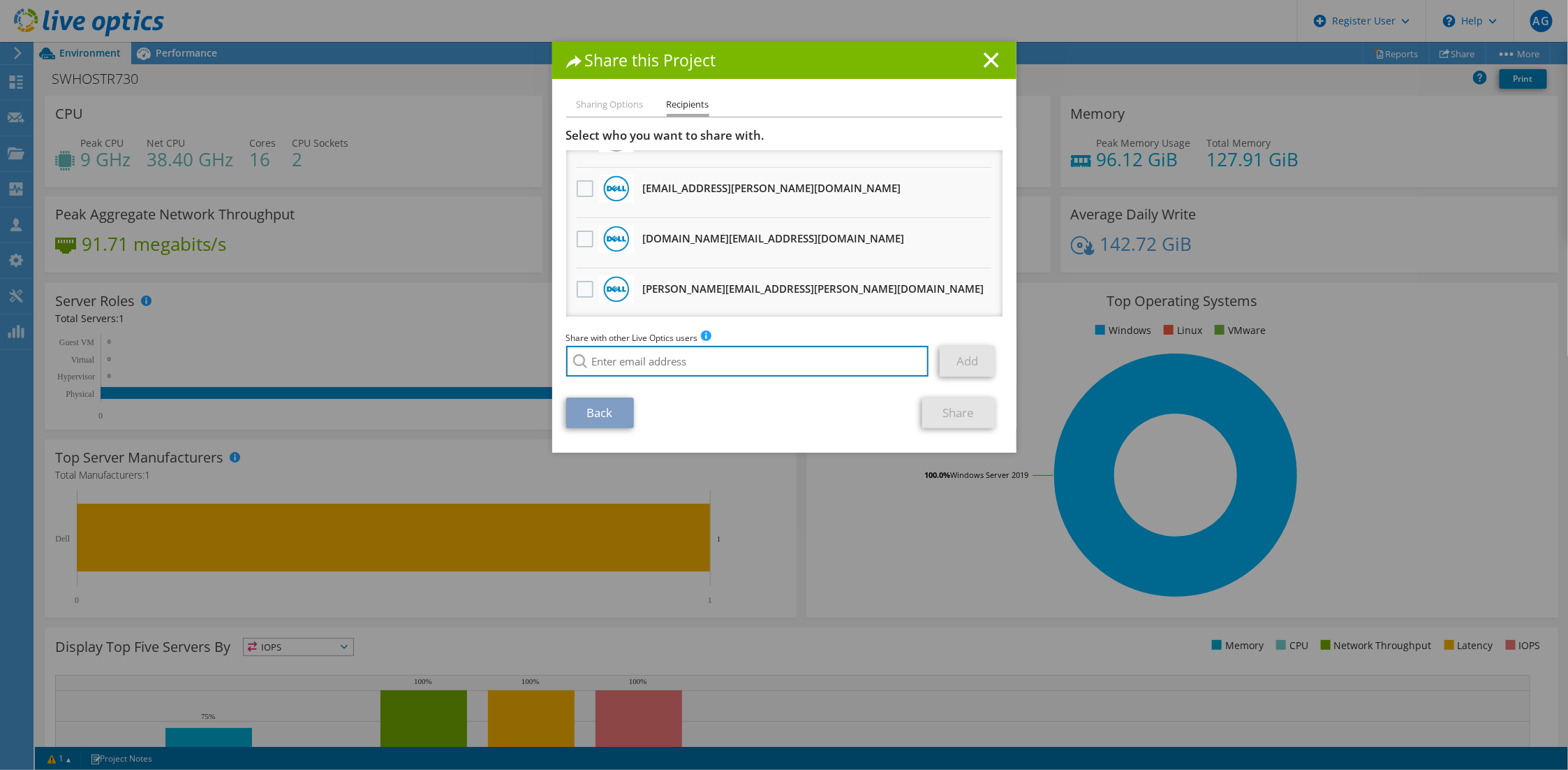
click at [682, 345] on input "search" at bounding box center [747, 360] width 363 height 30
type input "[EMAIL_ADDRESS][PERSON_NAME][DOMAIN_NAME]"
click at [630, 368] on div "Share with other Live Optics users Enter a single email address and click add. …" at bounding box center [784, 357] width 436 height 53
click at [953, 348] on link "Add" at bounding box center [967, 360] width 55 height 30
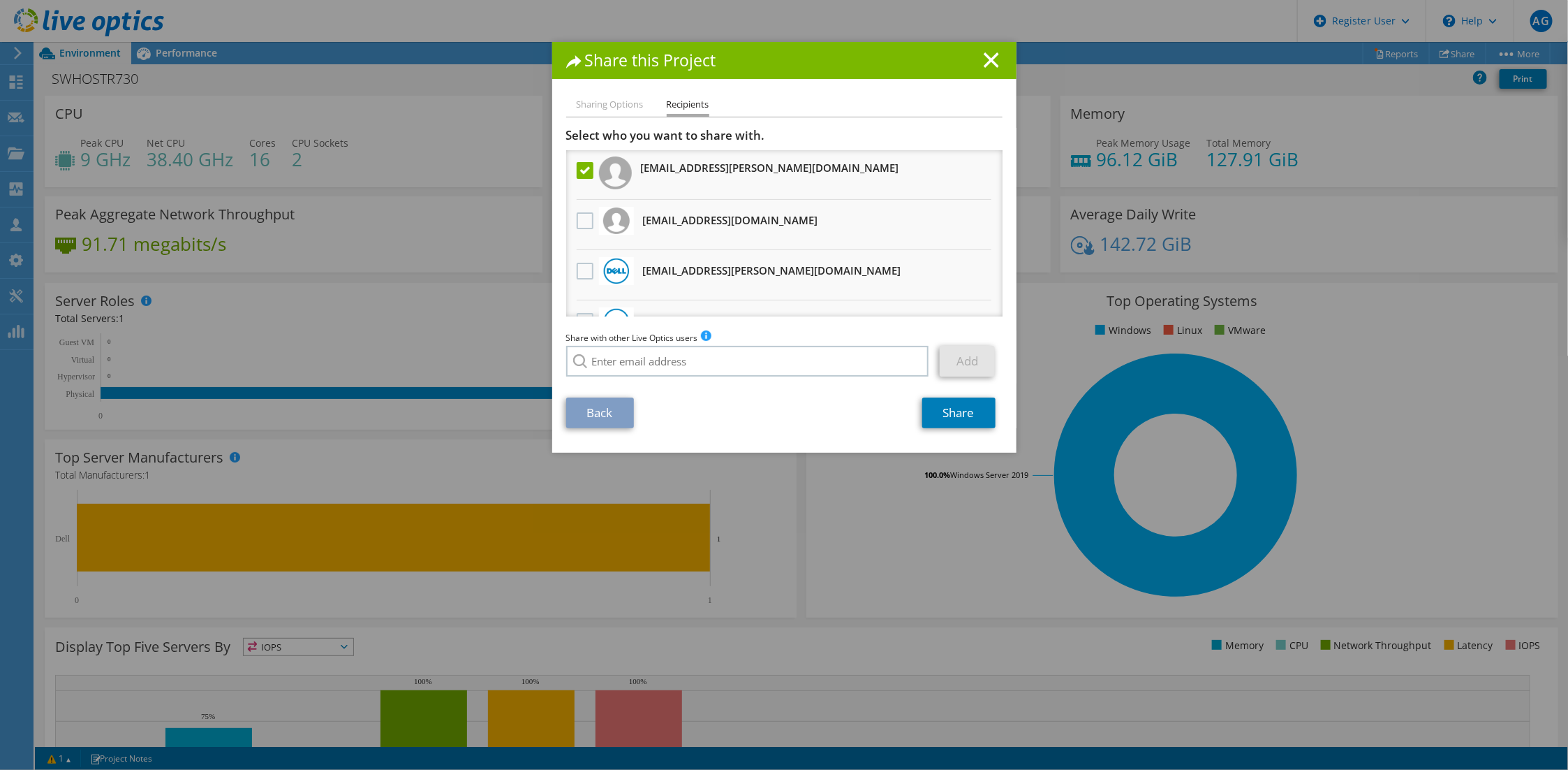
scroll to position [0, 0]
drag, startPoint x: 731, startPoint y: 164, endPoint x: 635, endPoint y: 158, distance: 96.2
click at [635, 158] on li "[EMAIL_ADDRESS][PERSON_NAME][DOMAIN_NAME]" at bounding box center [784, 175] width 436 height 51
copy h3 "[EMAIL_ADDRESS][PERSON_NAME][DOMAIN_NAME]"
click at [941, 397] on link "Share" at bounding box center [959, 412] width 73 height 30
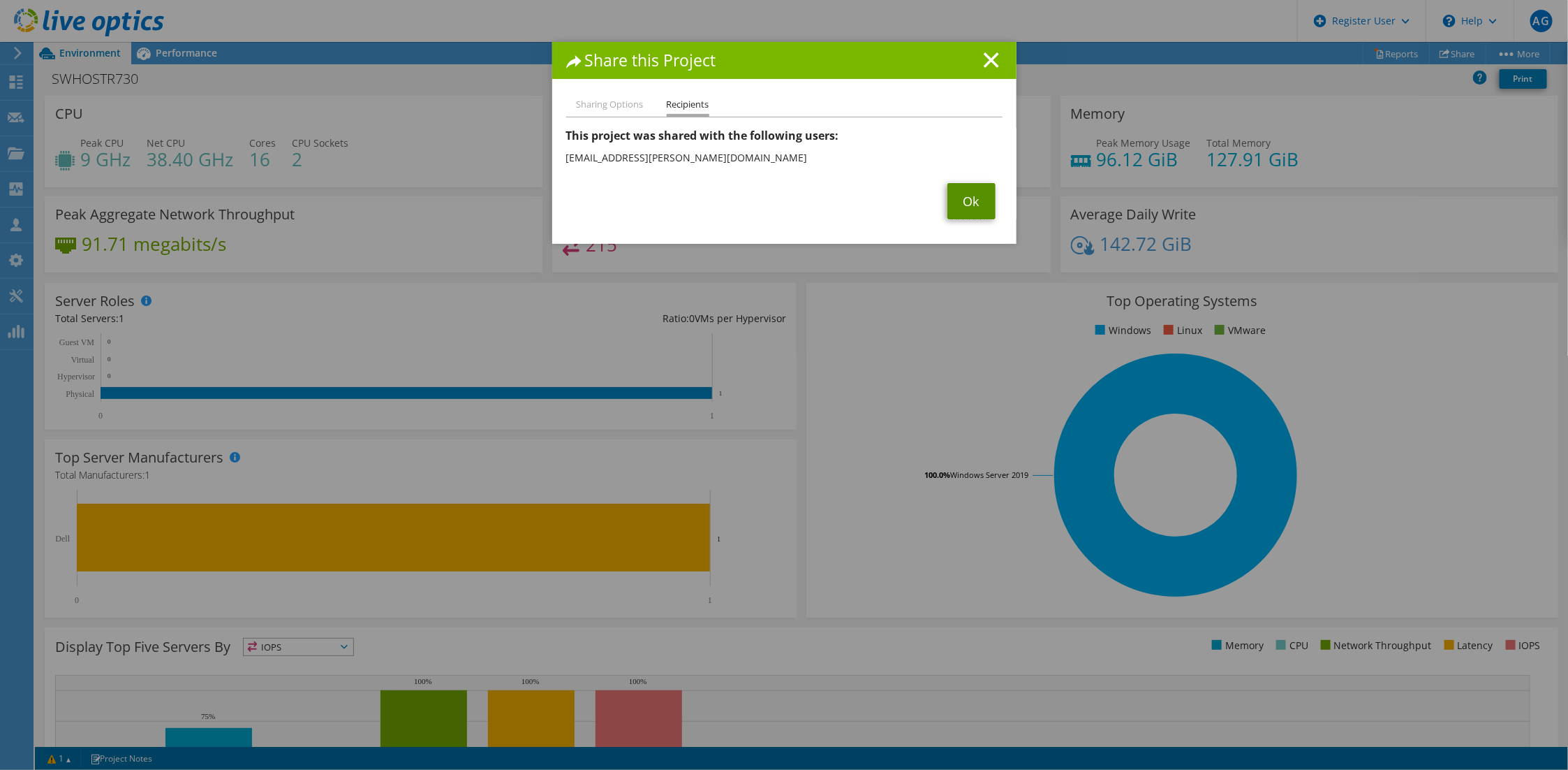
click at [973, 186] on link "Ok" at bounding box center [971, 201] width 48 height 37
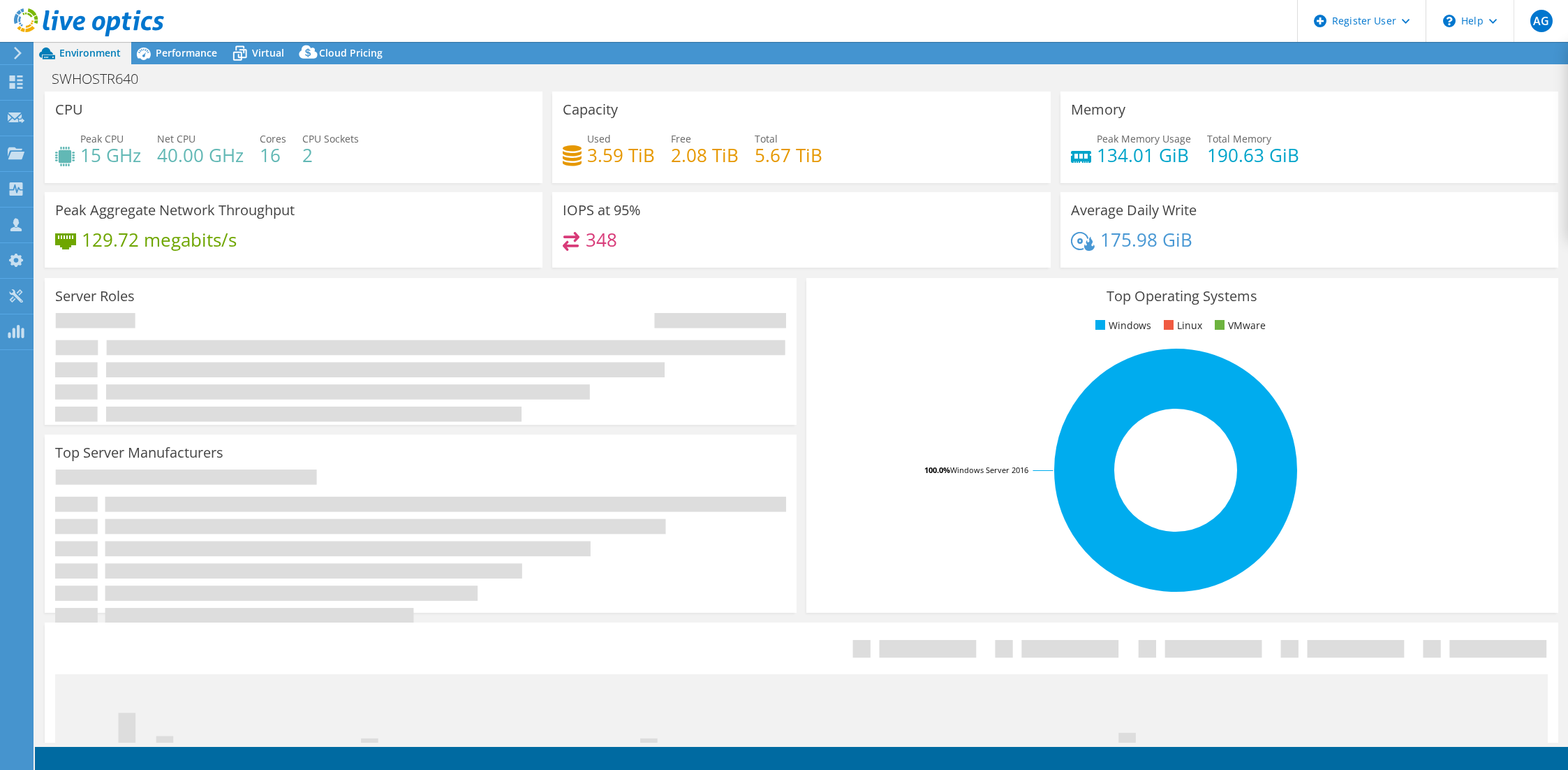
select select "USD"
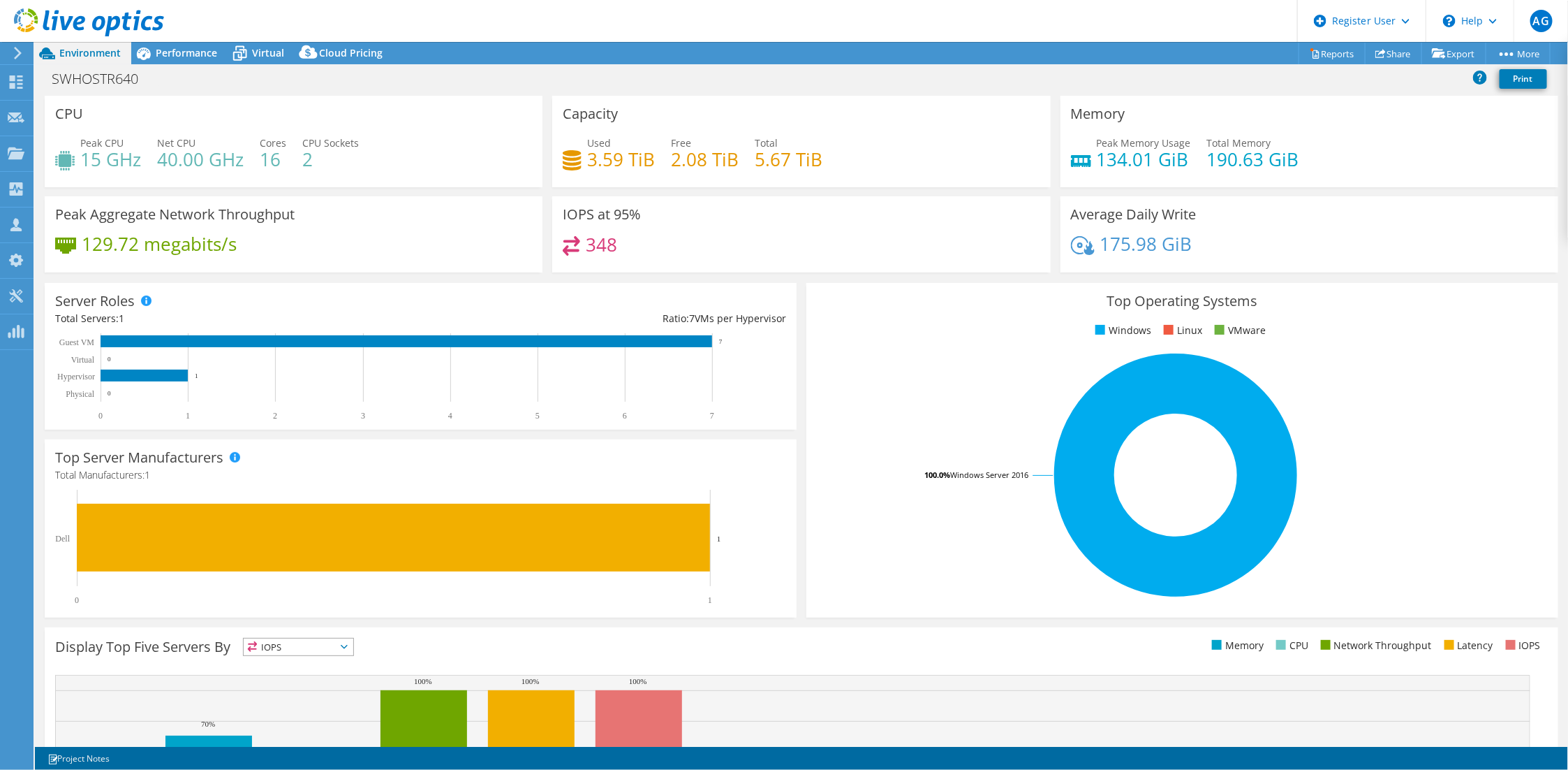
drag, startPoint x: 159, startPoint y: 45, endPoint x: 169, endPoint y: 74, distance: 30.7
click at [159, 45] on div at bounding box center [82, 23] width 164 height 47
click at [186, 51] on span "Performance" at bounding box center [186, 52] width 62 height 13
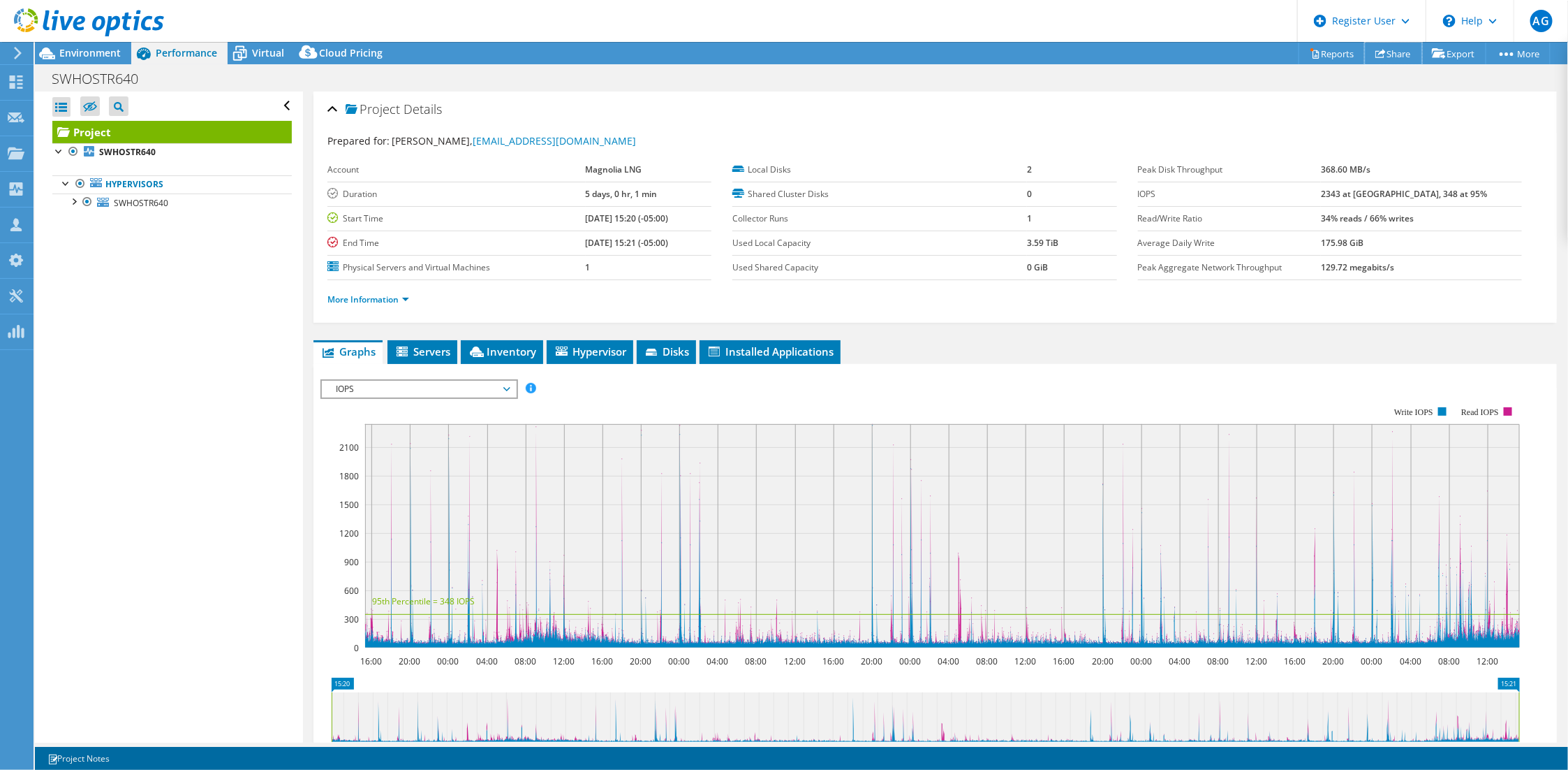
click at [1385, 50] on link "Share" at bounding box center [1393, 53] width 57 height 22
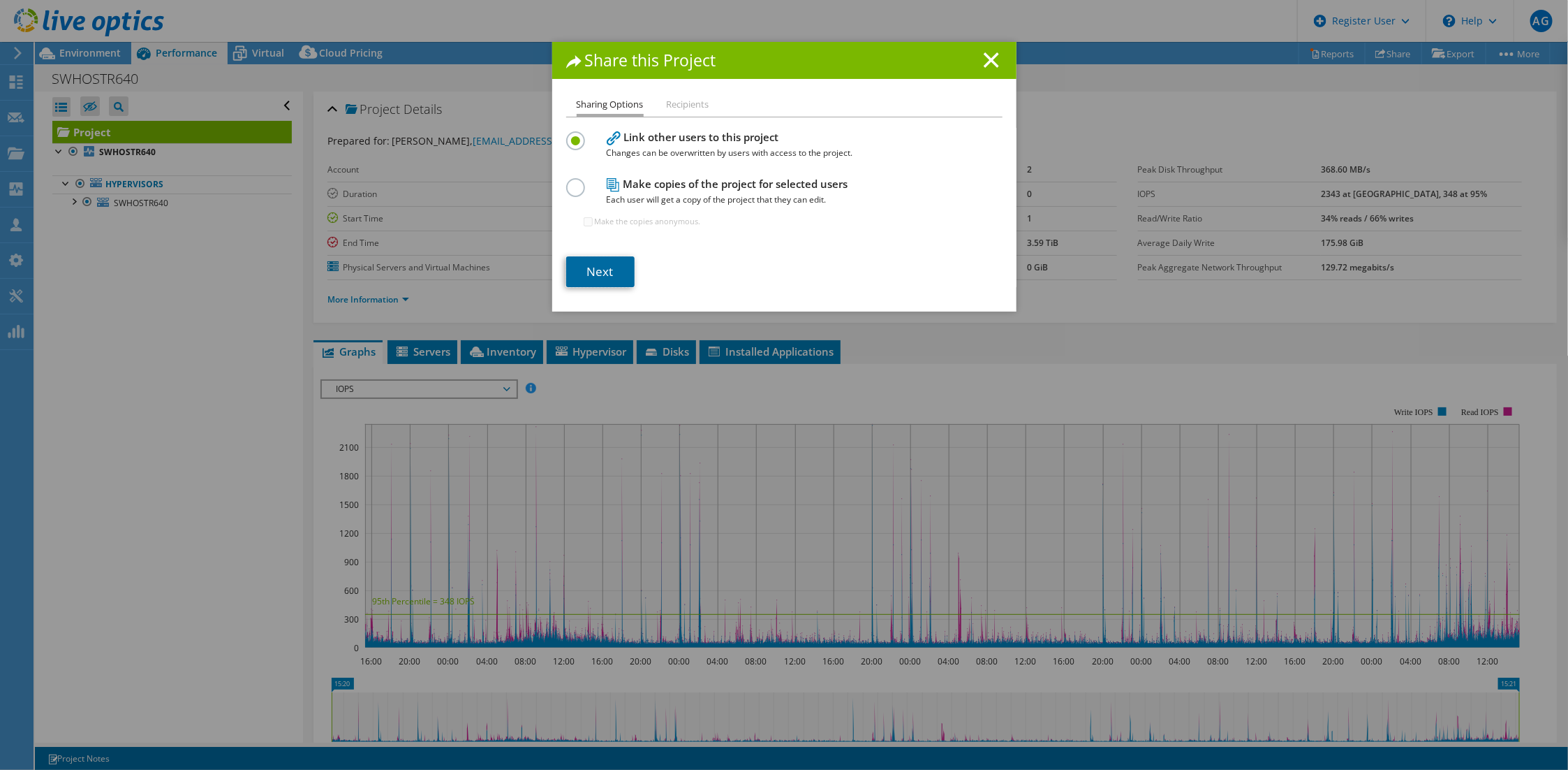
click at [604, 256] on link "Next" at bounding box center [600, 271] width 68 height 30
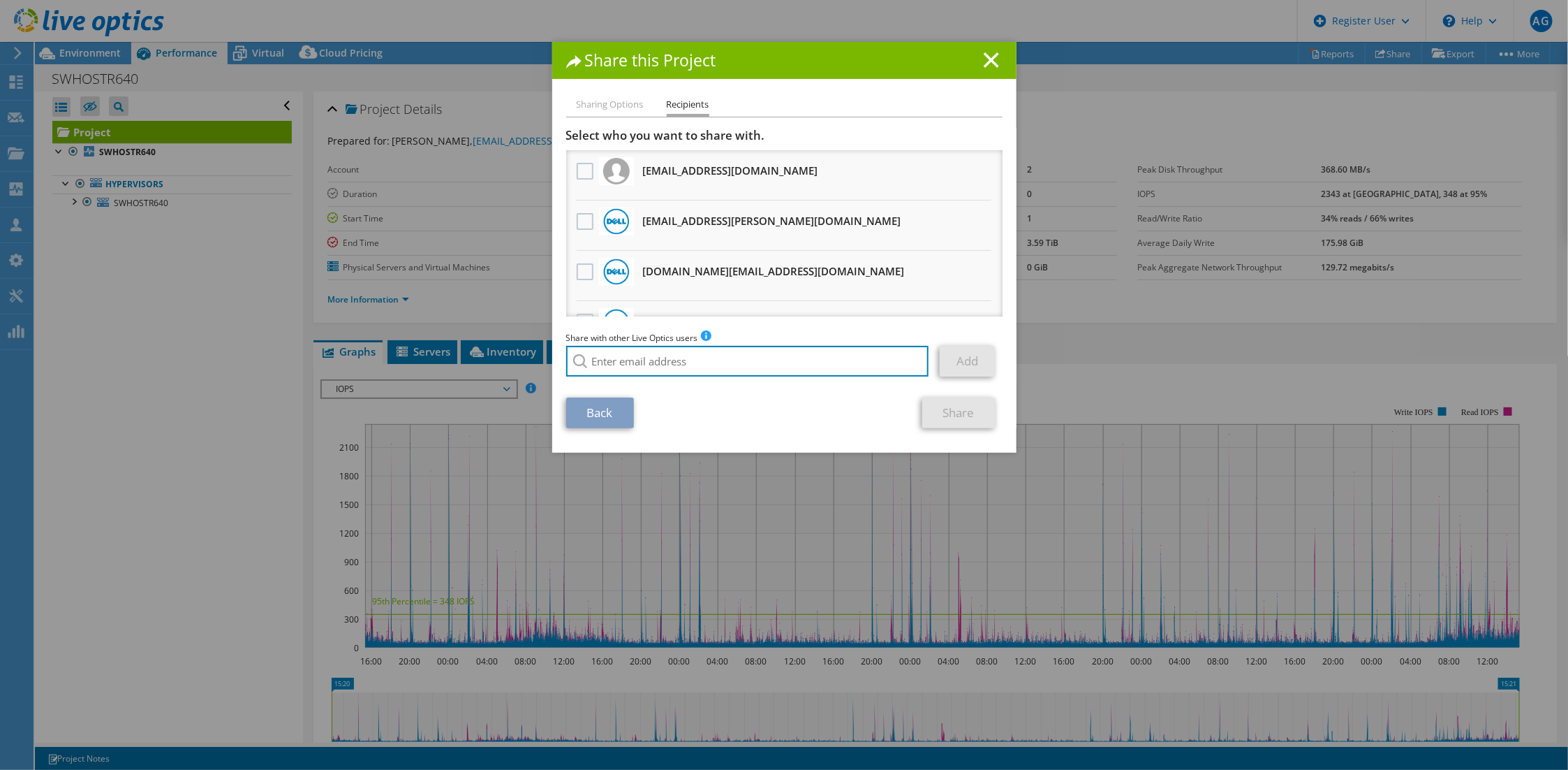
click at [653, 349] on input "search" at bounding box center [747, 360] width 363 height 30
paste input "[EMAIL_ADDRESS][PERSON_NAME][DOMAIN_NAME]"
type input "[EMAIL_ADDRESS][PERSON_NAME][DOMAIN_NAME]"
click at [635, 371] on li "[EMAIL_ADDRESS][PERSON_NAME][DOMAIN_NAME]" at bounding box center [675, 379] width 219 height 17
click at [967, 351] on link "Add" at bounding box center [967, 360] width 55 height 30
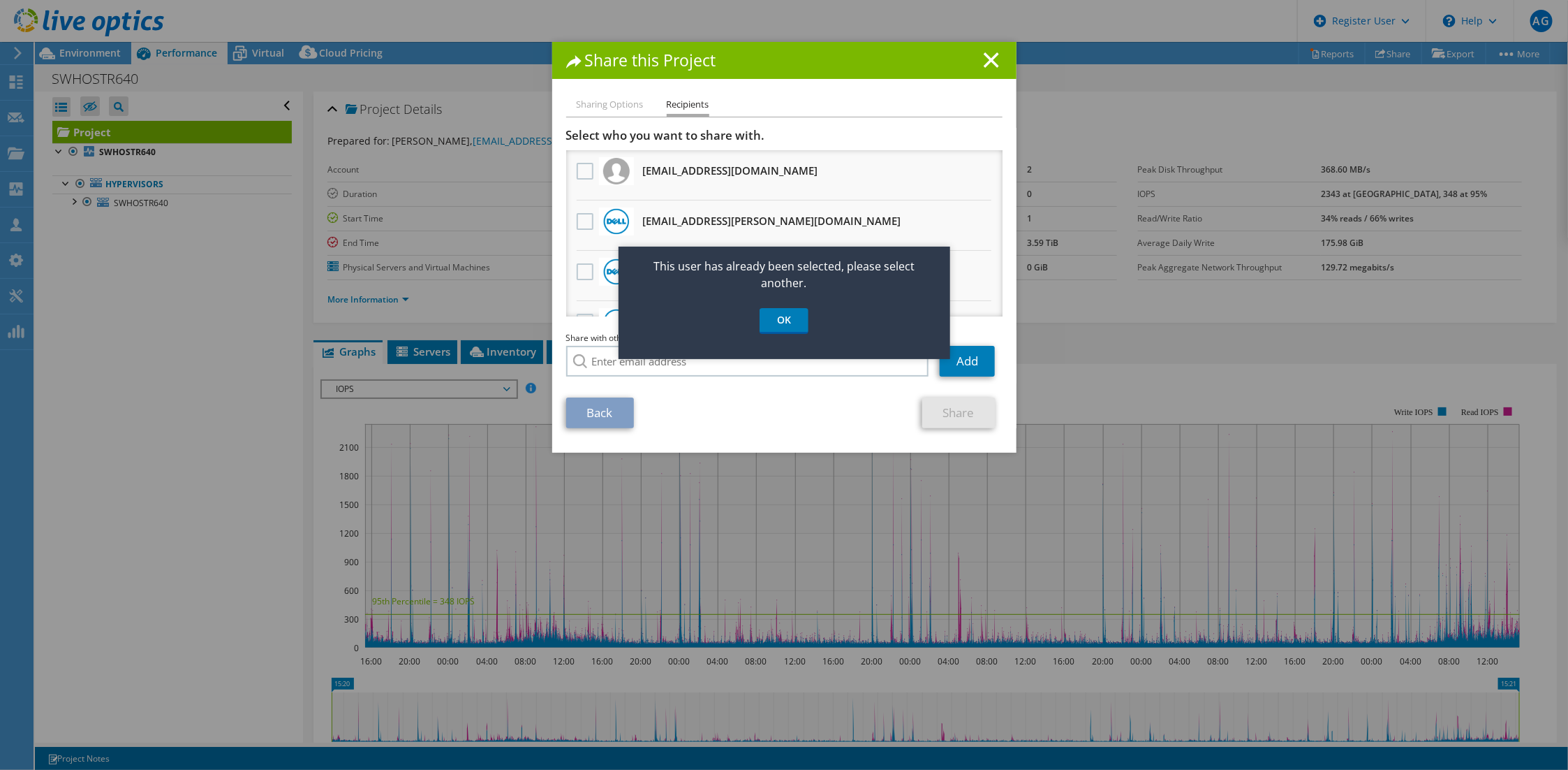
drag, startPoint x: 790, startPoint y: 303, endPoint x: 794, endPoint y: 287, distance: 16.5
click at [790, 303] on div "This user has already been selected, please select another. OK" at bounding box center [784, 302] width 332 height 112
click at [784, 308] on link "OK" at bounding box center [784, 321] width 49 height 26
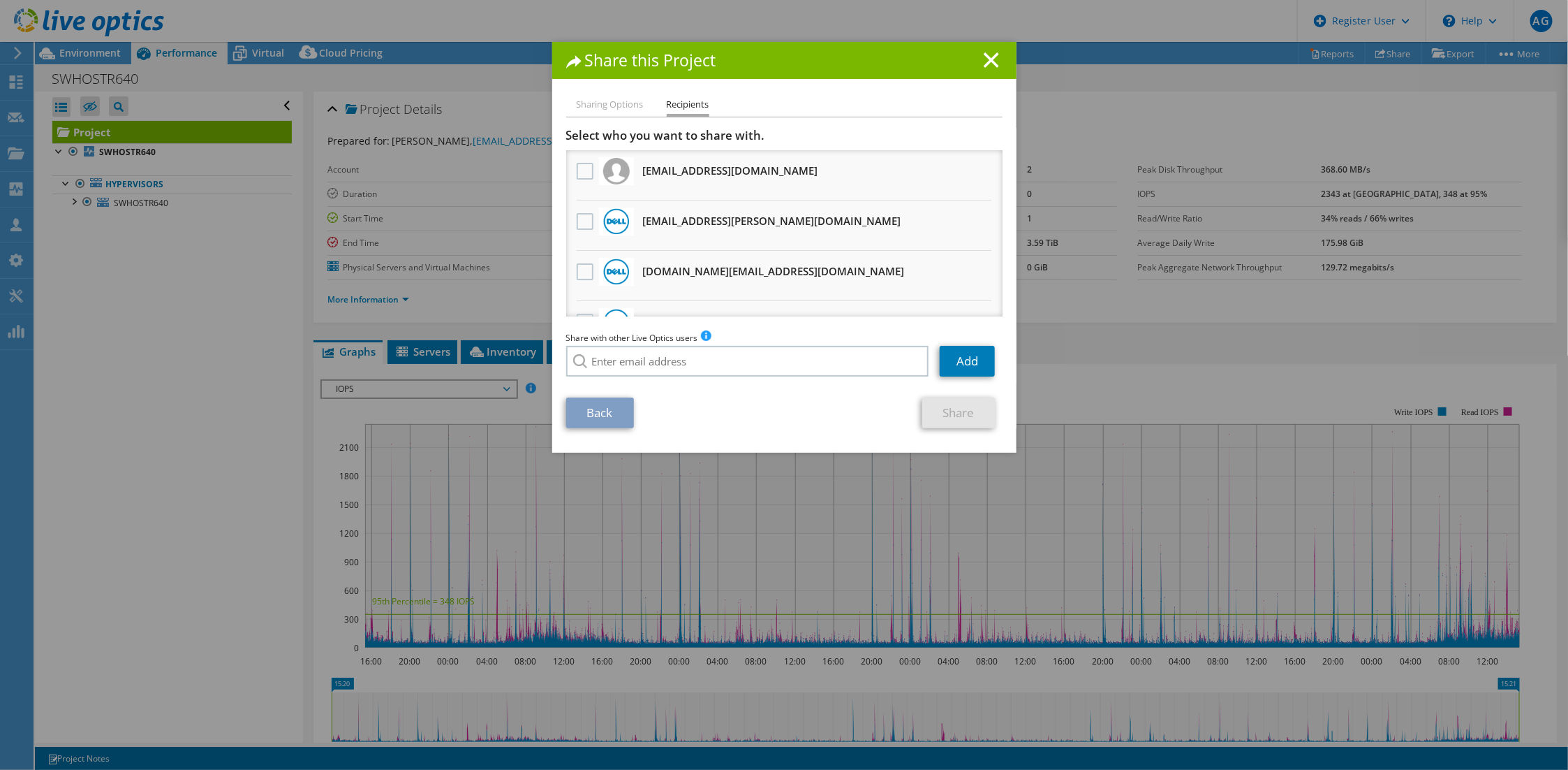
click at [578, 213] on label at bounding box center [587, 221] width 20 height 17
click at [0, 0] on input "checkbox" at bounding box center [0, 0] width 0 height 0
click at [956, 397] on link "Share" at bounding box center [959, 412] width 73 height 30
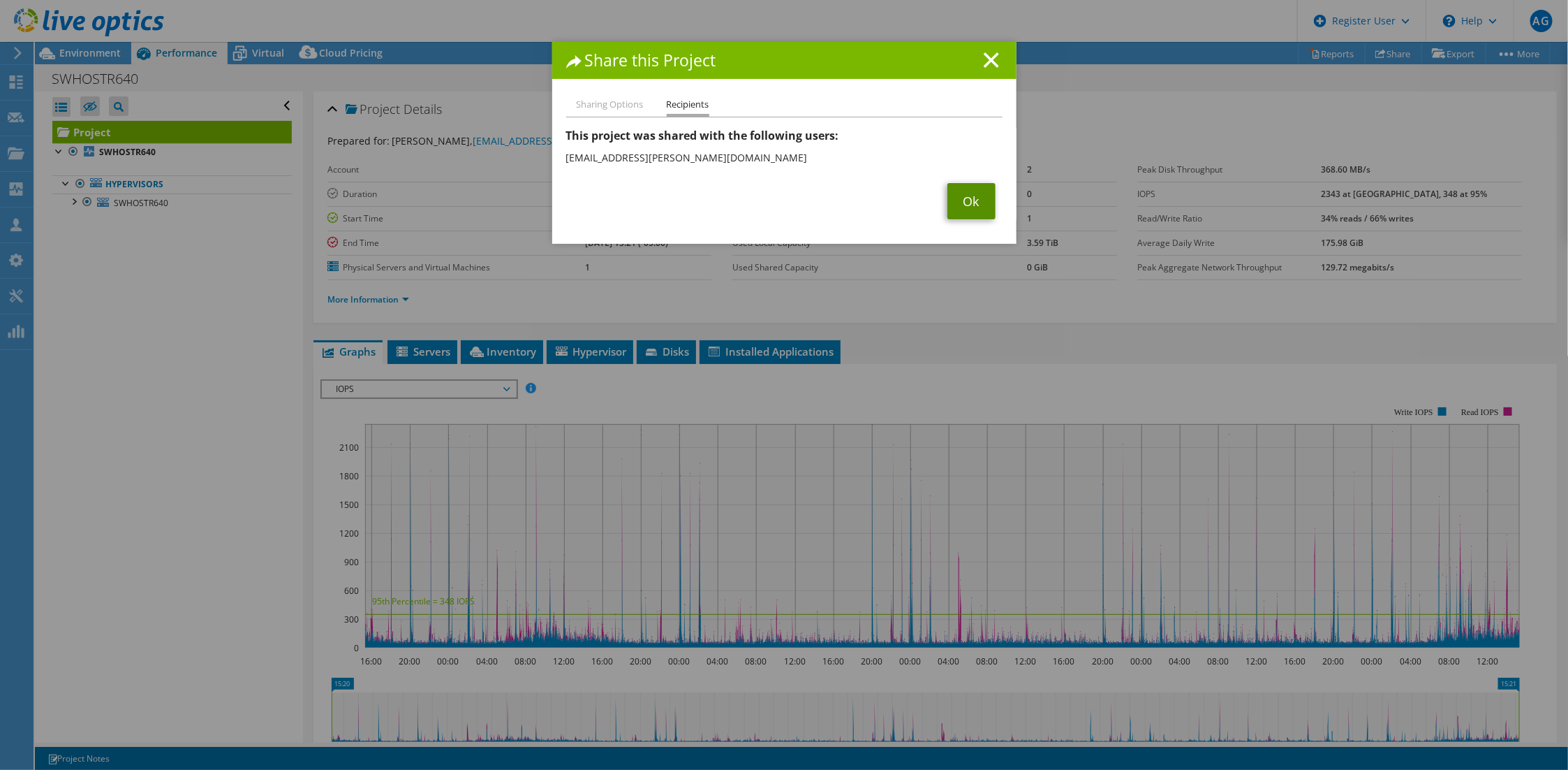
click at [969, 190] on link "Ok" at bounding box center [971, 201] width 48 height 37
